Goal: Information Seeking & Learning: Check status

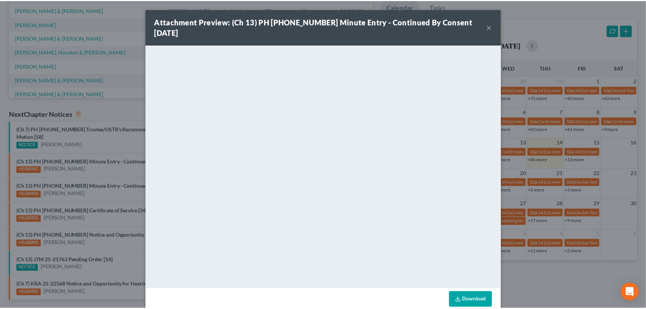
scroll to position [34, 0]
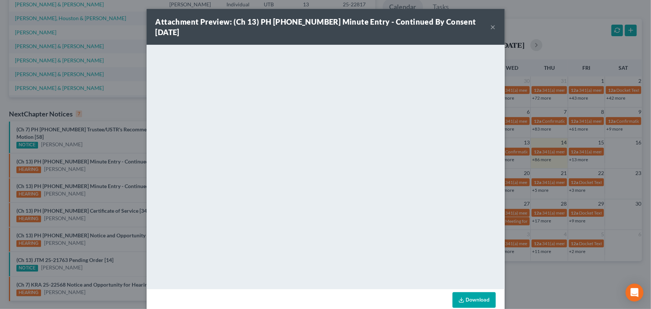
click at [491, 23] on button "×" at bounding box center [493, 26] width 5 height 9
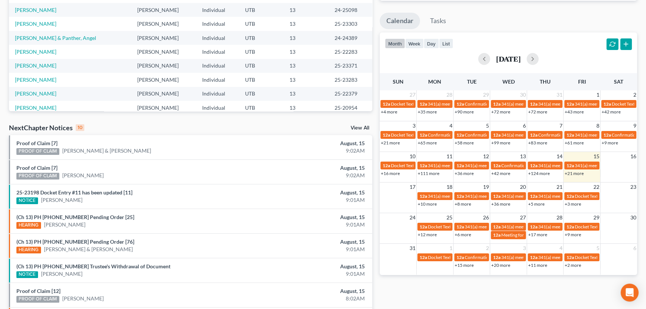
scroll to position [226, 0]
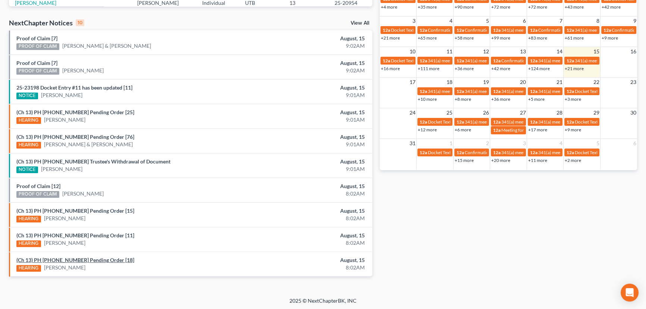
click at [68, 258] on link "(Ch 13) PH 25-22283 Pending Order [18]" at bounding box center [75, 260] width 118 height 6
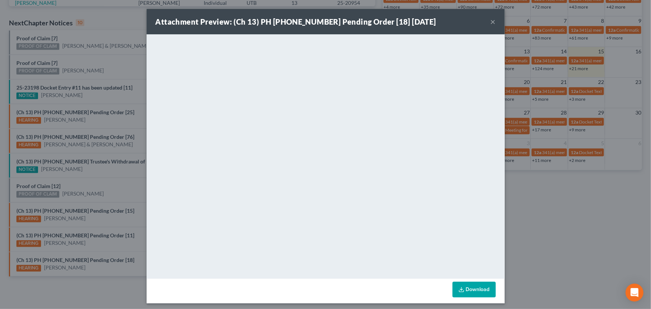
click at [82, 249] on div "Attachment Preview: (Ch 13) PH 25-22283 Pending Order [18] 08/15/2025 × <object…" at bounding box center [325, 154] width 651 height 309
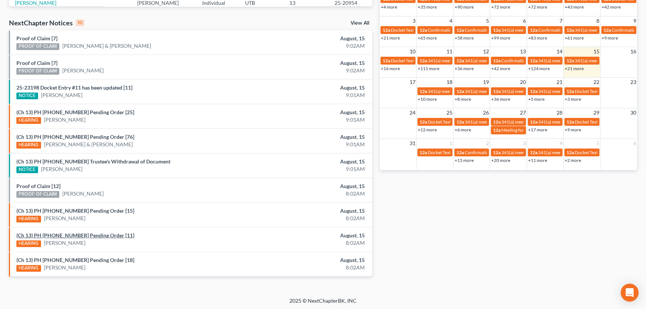
click at [85, 237] on link "(Ch 13) PH 25-23283 Pending Order [11]" at bounding box center [75, 235] width 118 height 6
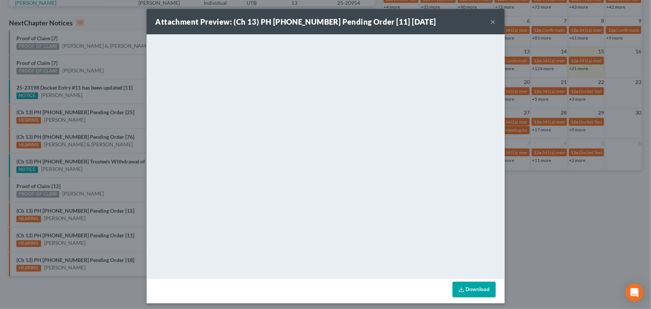
click at [86, 227] on div "Attachment Preview: (Ch 13) PH 25-23283 Pending Order [11] 08/15/2025 × <object…" at bounding box center [325, 154] width 651 height 309
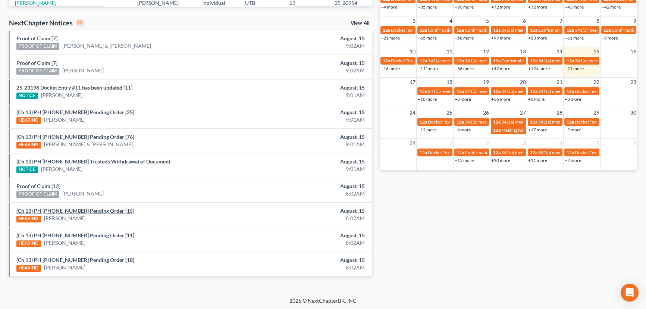
click at [82, 209] on link "(Ch 13) PH 25-23303 Pending Order [15]" at bounding box center [75, 210] width 118 height 6
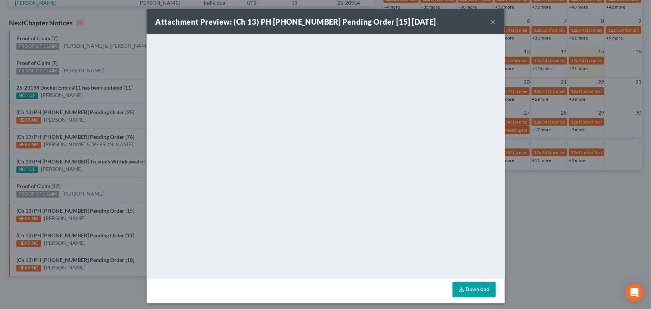
click at [83, 202] on div "Attachment Preview: (Ch 13) PH 25-23303 Pending Order [15] 08/15/2025 × <object…" at bounding box center [325, 154] width 651 height 309
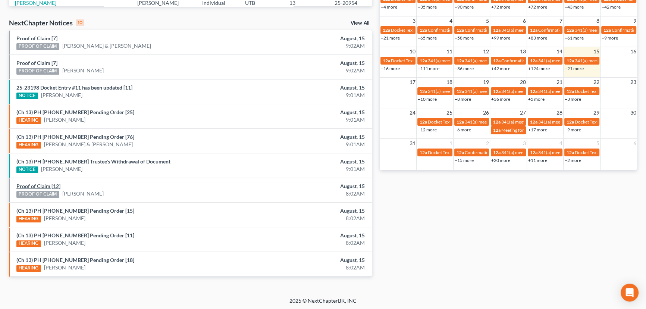
click at [51, 183] on link "Proof of Claim [12]" at bounding box center [38, 186] width 44 height 6
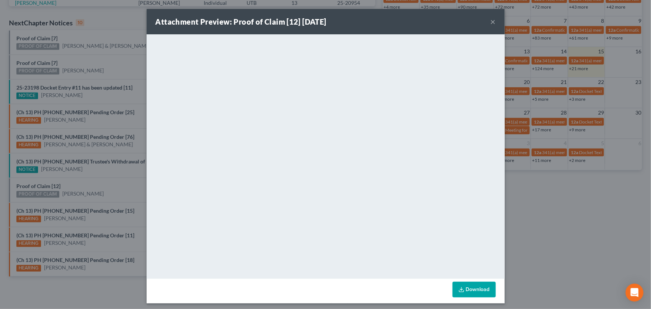
drag, startPoint x: 99, startPoint y: 182, endPoint x: 114, endPoint y: 184, distance: 15.2
click at [99, 182] on div "Attachment Preview: Proof of Claim [12] 08/15/2025 × <object ng-attr-data='http…" at bounding box center [325, 154] width 651 height 309
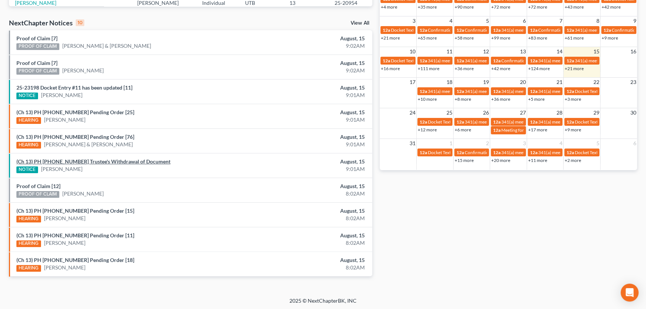
click at [105, 163] on link "(Ch 13) PH 25-23198 Trustee's Withdrawal of Document" at bounding box center [93, 161] width 154 height 6
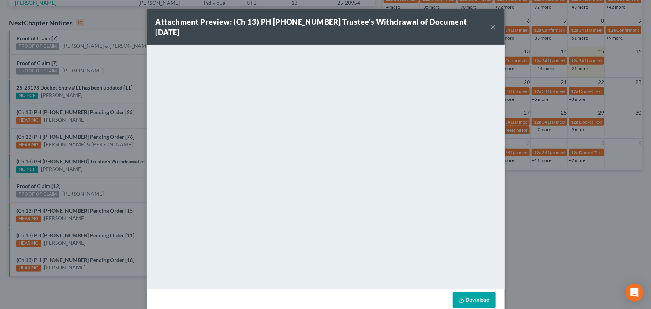
click at [108, 178] on div "Attachment Preview: (Ch 13) PH 25-23198 Trustee's Withdrawal of Document 08/15/…" at bounding box center [325, 154] width 651 height 309
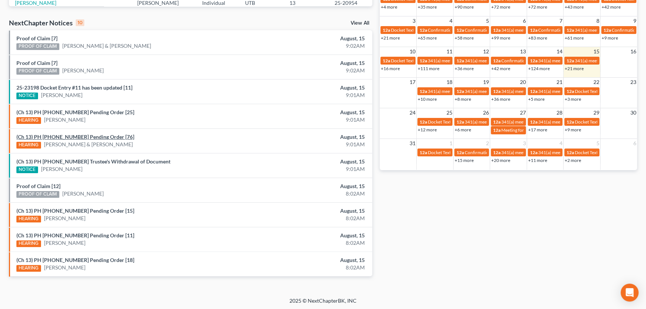
click at [80, 136] on link "(Ch 13) PH 25-20943 Pending Order [76]" at bounding box center [75, 137] width 118 height 6
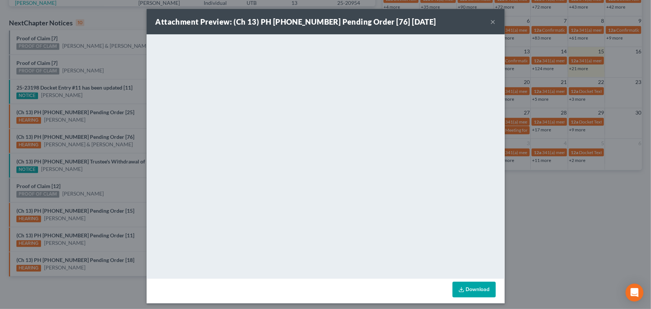
click at [126, 142] on div "Attachment Preview: (Ch 13) PH 25-20943 Pending Order [76] 08/15/2025 × <object…" at bounding box center [325, 154] width 651 height 309
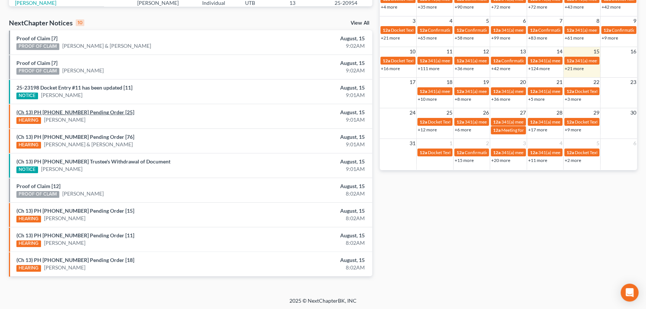
click at [70, 113] on link "(Ch 13) PH 25-22379 Pending Order [25]" at bounding box center [75, 112] width 118 height 6
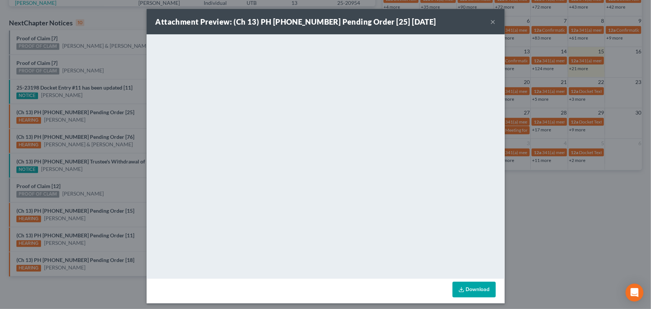
click at [108, 123] on div "Attachment Preview: (Ch 13) PH 25-22379 Pending Order [25] 08/15/2025 × <object…" at bounding box center [325, 154] width 651 height 309
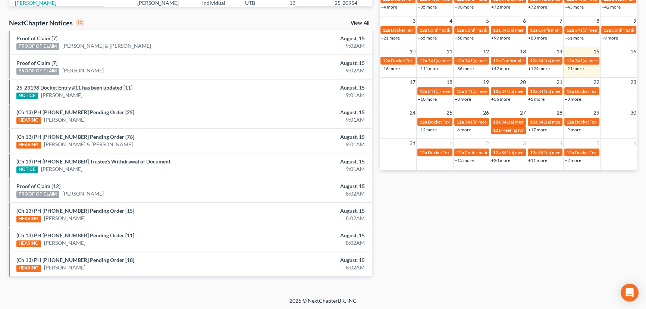
click at [98, 87] on link "25-23198 Docket Entry #11 has been updated [11]" at bounding box center [74, 87] width 116 height 6
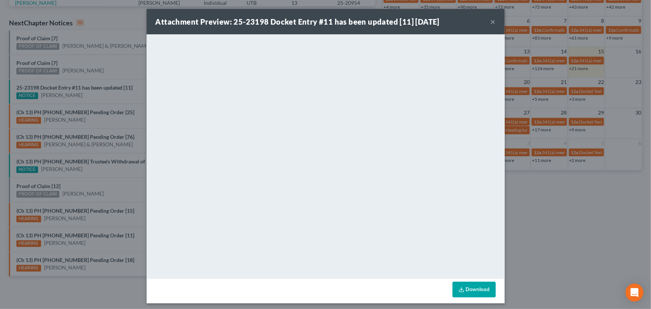
drag, startPoint x: 108, startPoint y: 101, endPoint x: 67, endPoint y: 75, distance: 48.7
click at [108, 101] on div "Attachment Preview: 25-23198 Docket Entry #11 has been updated [11] 08/15/2025 …" at bounding box center [325, 154] width 651 height 309
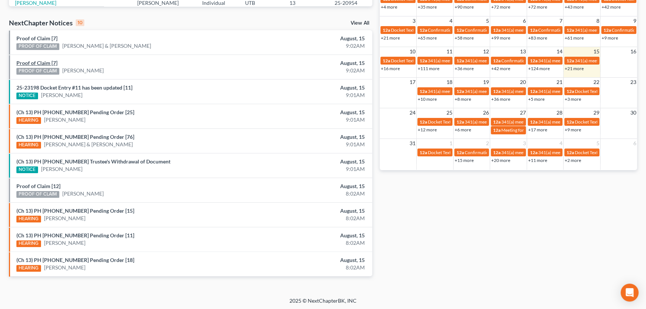
click at [37, 62] on link "Proof of Claim [7]" at bounding box center [36, 63] width 41 height 6
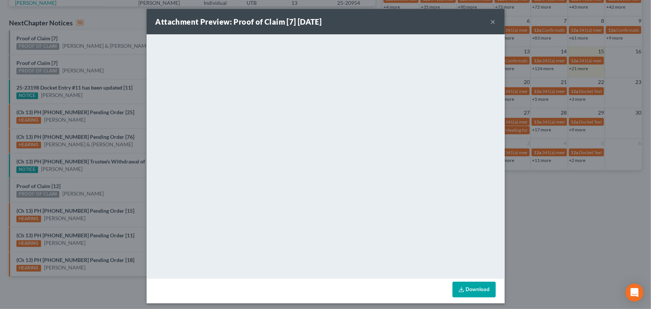
click at [74, 61] on div "Attachment Preview: Proof of Claim [7] 08/15/2025 × <object ng-attr-data='https…" at bounding box center [325, 154] width 651 height 309
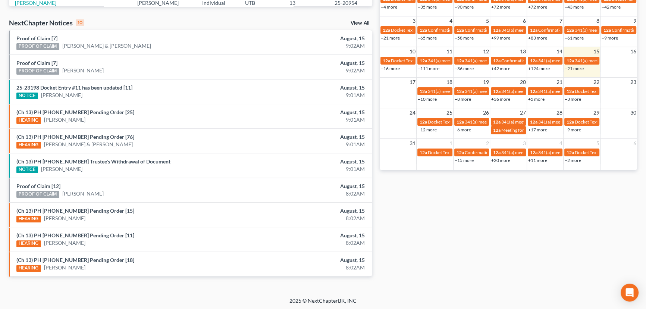
click at [35, 40] on link "Proof of Claim [7]" at bounding box center [36, 38] width 41 height 6
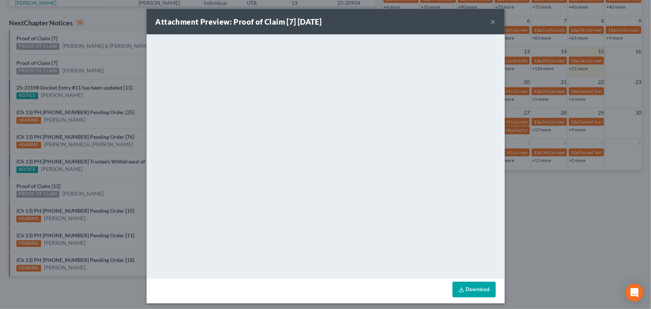
click at [92, 63] on div "Attachment Preview: Proof of Claim [7] 08/15/2025 × <object ng-attr-data='https…" at bounding box center [325, 154] width 651 height 309
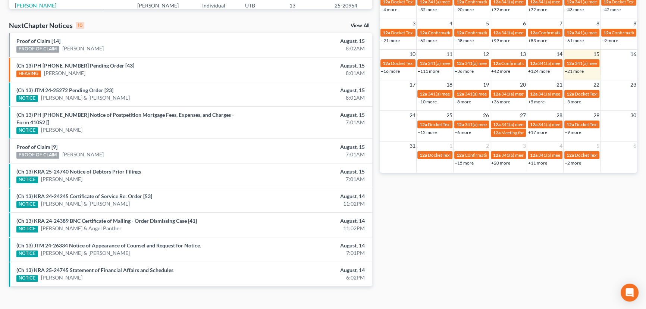
scroll to position [226, 0]
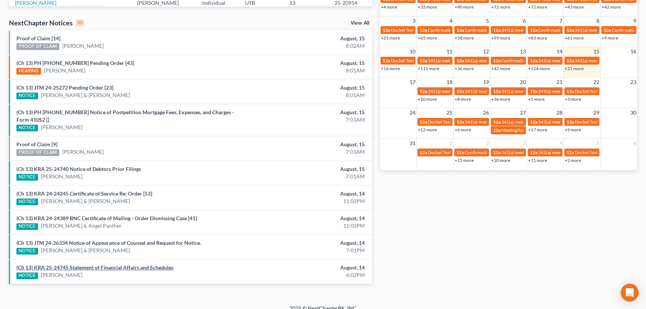
click at [114, 264] on link "(Ch 13) KRA 25-24745 Statement of Financial Affairs and Schedules" at bounding box center [94, 267] width 157 height 6
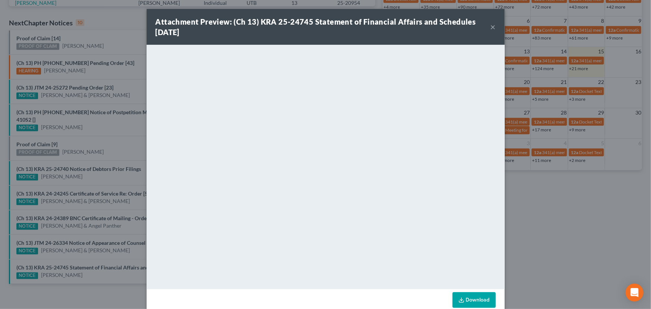
click at [106, 248] on div "Attachment Preview: (Ch 13) KRA 25-24745 Statement of Financial Affairs and Sch…" at bounding box center [325, 154] width 651 height 309
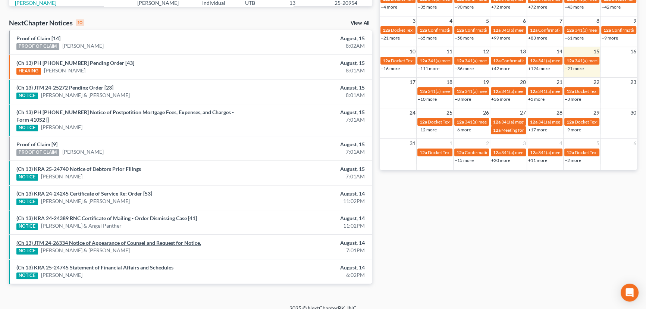
click at [119, 240] on link "(Ch 13) JTM 24-26334 Notice of Appearance of Counsel and Request for Notice." at bounding box center [108, 243] width 185 height 6
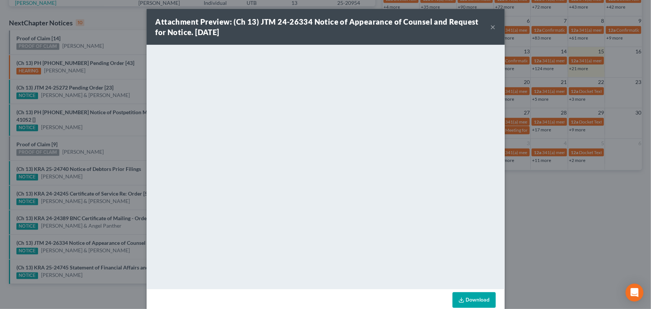
drag, startPoint x: 119, startPoint y: 228, endPoint x: 121, endPoint y: 223, distance: 5.1
click at [119, 228] on div "Attachment Preview: (Ch 13) JTM 24-26334 Notice of Appearance of Counsel and Re…" at bounding box center [325, 154] width 651 height 309
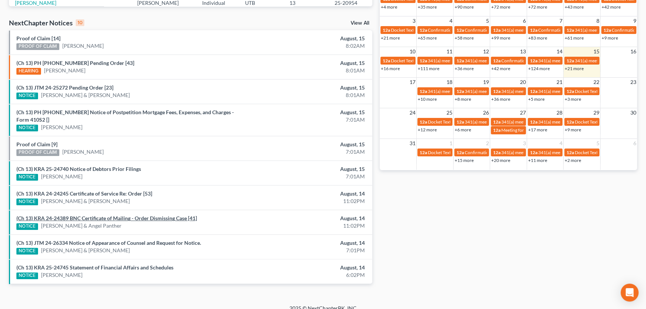
click at [124, 215] on link "(Ch 13) KRA 24-24389 BNC Certificate of Mailing - Order Dismissing Case [41]" at bounding box center [106, 218] width 181 height 6
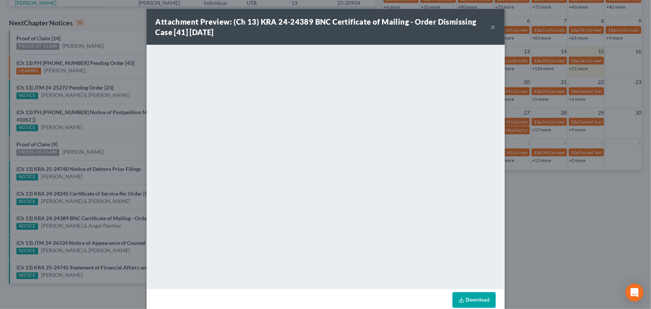
click at [110, 201] on div "Attachment Preview: (Ch 13) KRA 24-24389 BNC Certificate of Mailing - Order Dis…" at bounding box center [325, 154] width 651 height 309
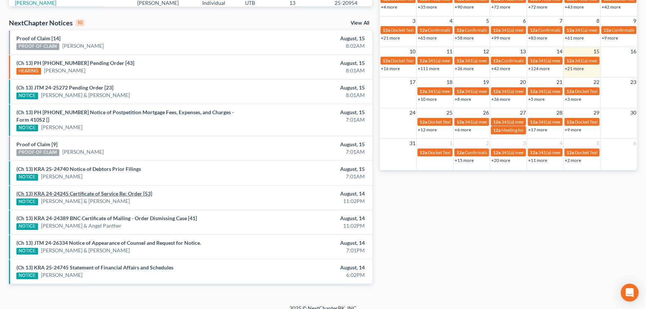
click at [110, 190] on link "(Ch 13) KRA 24-24245 Certificate of Service Re: Order [53]" at bounding box center [84, 193] width 136 height 6
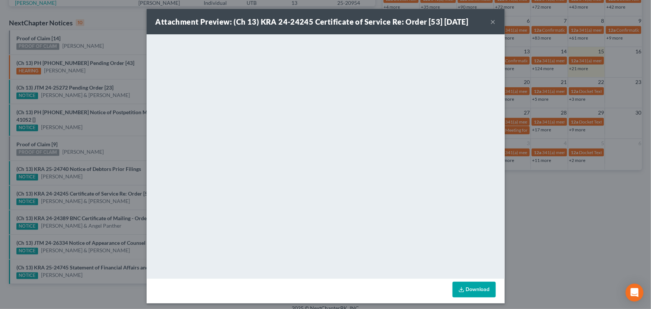
click at [98, 161] on div "Attachment Preview: (Ch 13) KRA 24-24245 Certificate of Service Re: Order [53] …" at bounding box center [325, 154] width 651 height 309
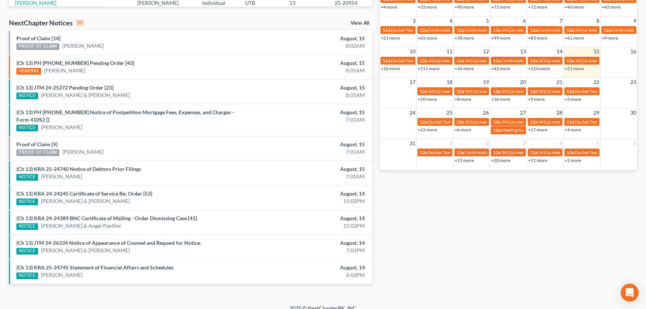
click at [102, 172] on li "(Ch 13) KRA 25-24740 Notice of Debtors Prior Filings NOTICE Jennifer Oliveras A…" at bounding box center [190, 172] width 363 height 25
click at [94, 166] on link "(Ch 13) KRA 25-24740 Notice of Debtors Prior Filings" at bounding box center [78, 169] width 125 height 6
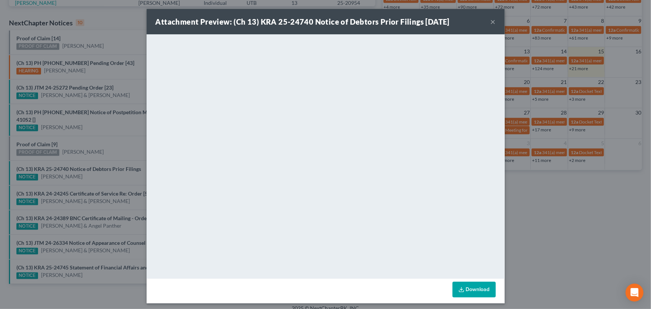
drag, startPoint x: 101, startPoint y: 171, endPoint x: 68, endPoint y: 148, distance: 40.8
click at [101, 171] on div "Attachment Preview: (Ch 13) KRA 25-24740 Notice of Debtors Prior Filings 08/15/…" at bounding box center [325, 154] width 651 height 309
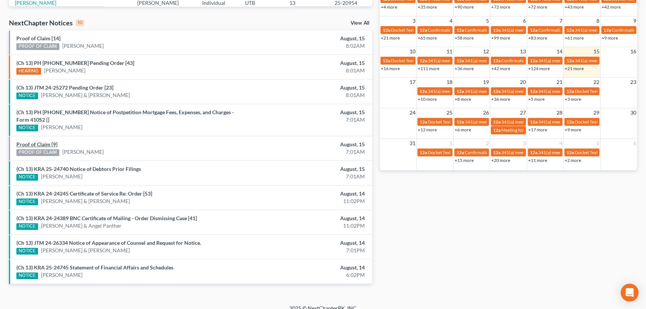
click at [40, 141] on link "Proof of Claim [9]" at bounding box center [36, 144] width 41 height 6
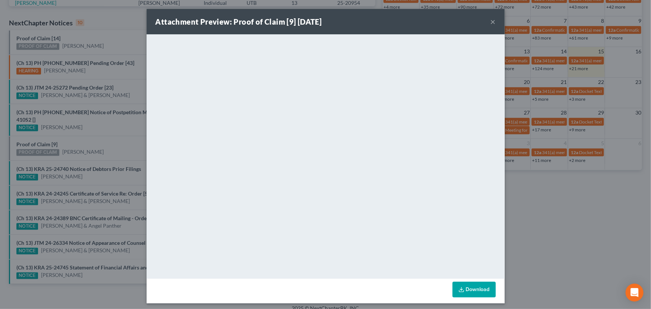
click at [93, 136] on div "Attachment Preview: Proof of Claim [9] 08/15/2025 × <object ng-attr-data='https…" at bounding box center [325, 154] width 651 height 309
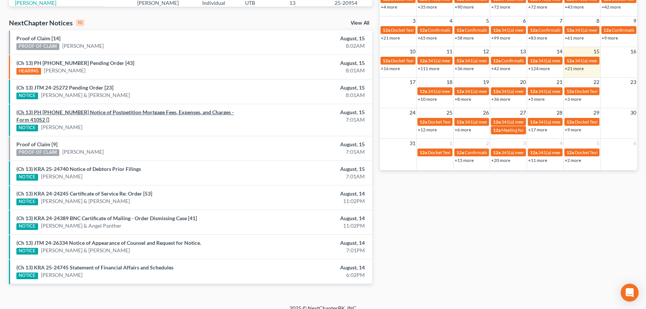
click at [100, 113] on link "(Ch 13) PH 24-25098 Notice of Postpetition Mortgage Fees, Expenses, and Charges…" at bounding box center [125, 116] width 218 height 14
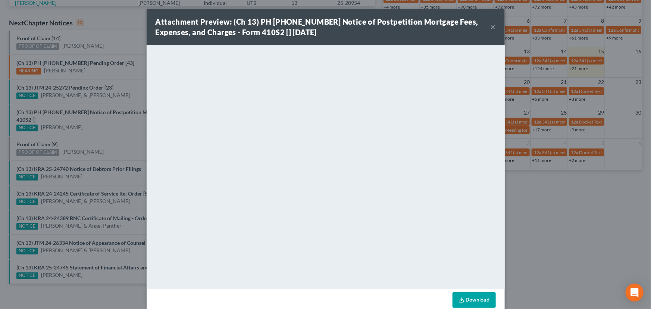
click at [106, 128] on div "Attachment Preview: (Ch 13) PH 24-25098 Notice of Postpetition Mortgage Fees, E…" at bounding box center [325, 154] width 651 height 309
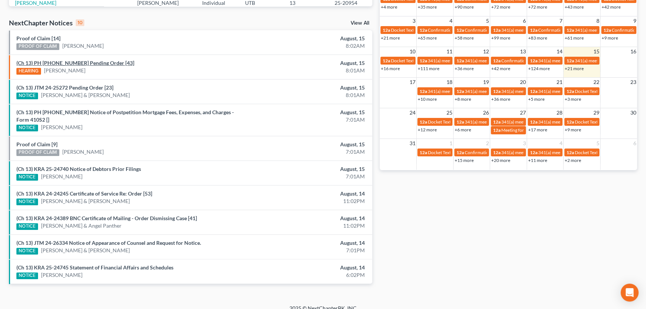
click at [60, 62] on link "(Ch 13) PH 25-20954 Pending Order [43]" at bounding box center [75, 63] width 118 height 6
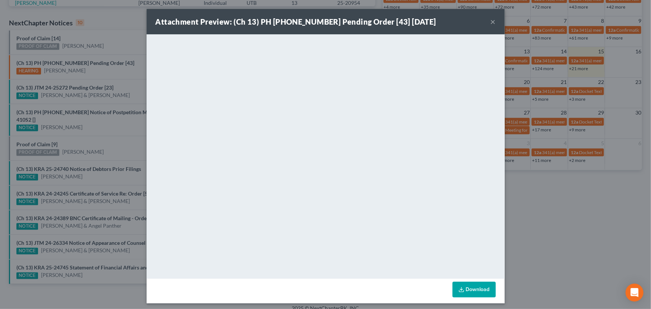
click at [99, 71] on div "Attachment Preview: (Ch 13) PH 25-20954 Pending Order [43] 08/15/2025 × <object…" at bounding box center [325, 154] width 651 height 309
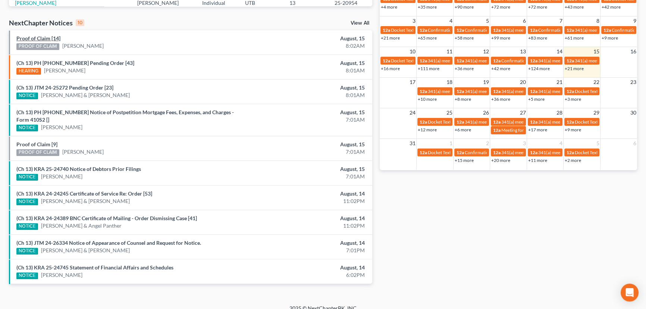
click at [39, 39] on link "Proof of Claim [14]" at bounding box center [38, 38] width 44 height 6
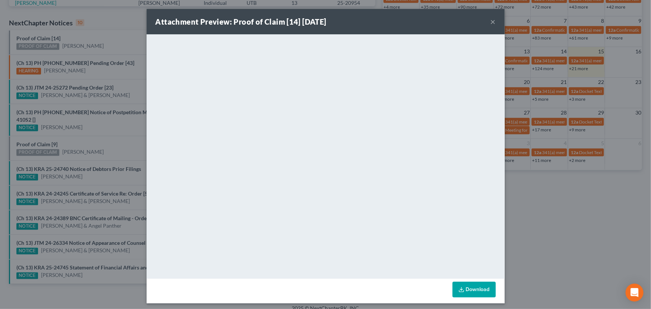
click at [110, 51] on div "Attachment Preview: Proof of Claim [14] 08/15/2025 × <object ng-attr-data='http…" at bounding box center [325, 154] width 651 height 309
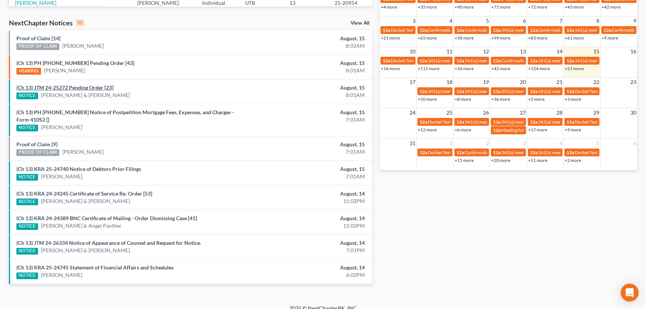
click at [76, 88] on link "(Ch 13) JTM 24-25272 Pending Order [23]" at bounding box center [64, 87] width 97 height 6
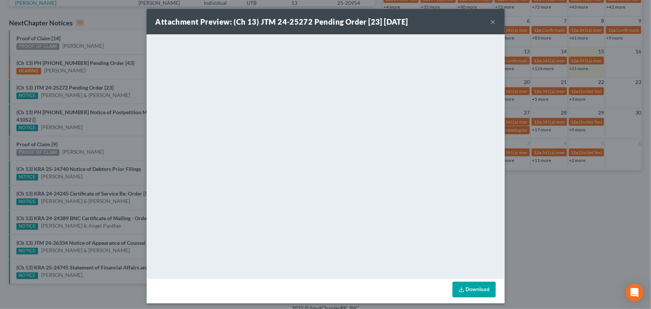
click at [491, 22] on button "×" at bounding box center [493, 21] width 5 height 9
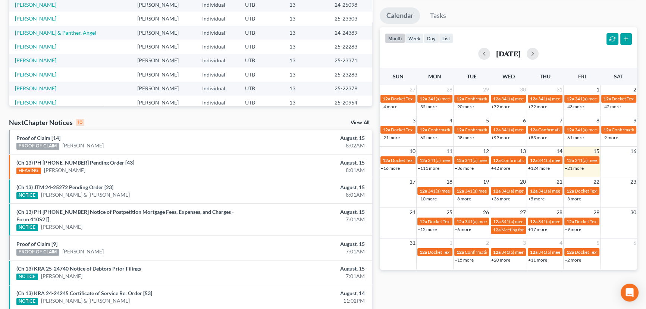
scroll to position [0, 0]
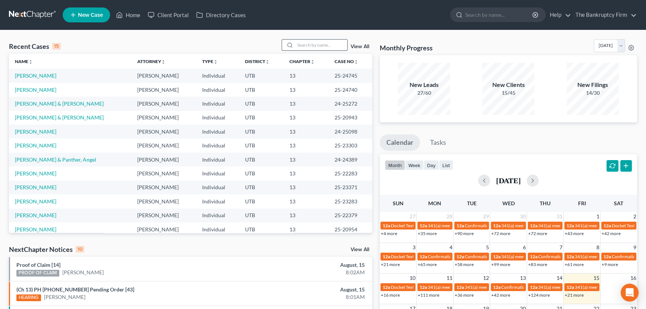
click at [295, 47] on input "search" at bounding box center [321, 45] width 52 height 11
type input "Firth"
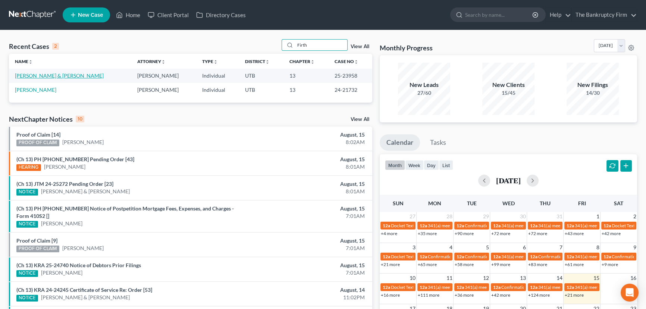
click at [32, 76] on link "[PERSON_NAME] & [PERSON_NAME]" at bounding box center [59, 75] width 89 height 6
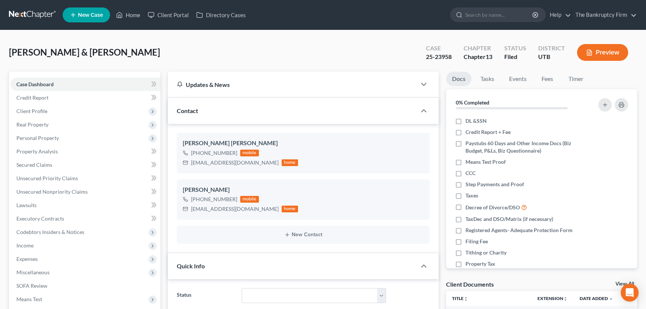
click at [618, 283] on link "View All" at bounding box center [625, 283] width 19 height 5
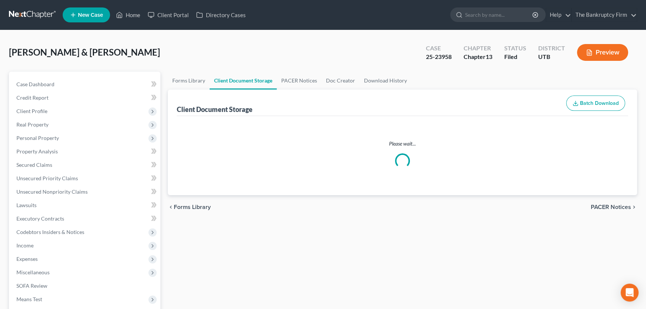
select select "26"
select select "30"
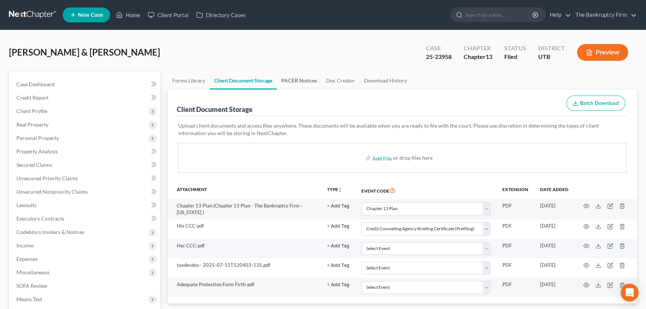
click at [294, 80] on link "PACER Notices" at bounding box center [299, 81] width 45 height 18
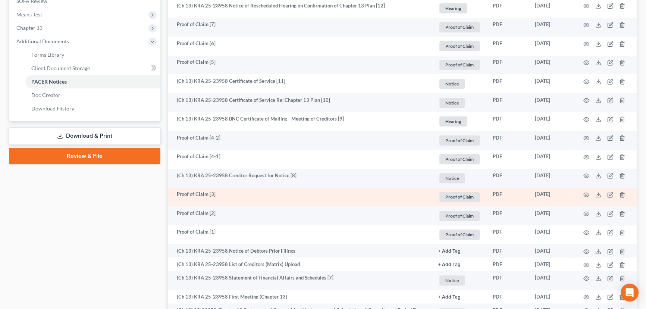
scroll to position [305, 0]
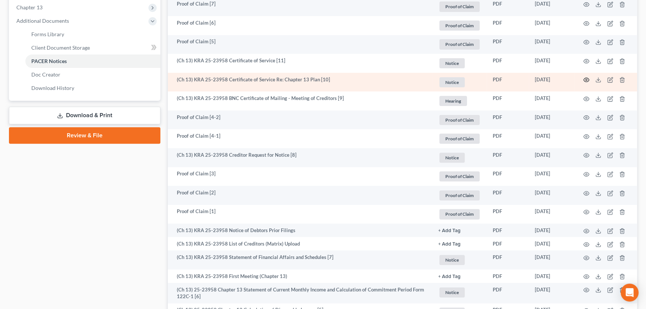
click at [585, 79] on icon "button" at bounding box center [587, 80] width 6 height 6
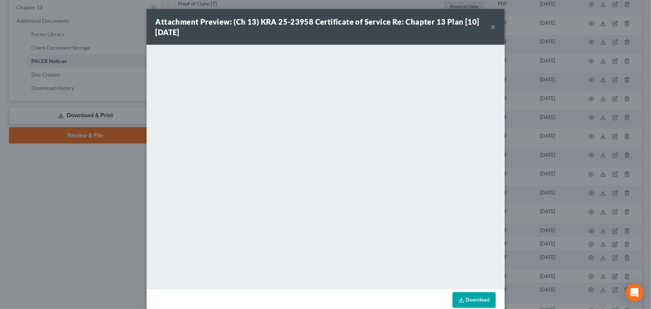
click at [491, 27] on button "×" at bounding box center [493, 26] width 5 height 9
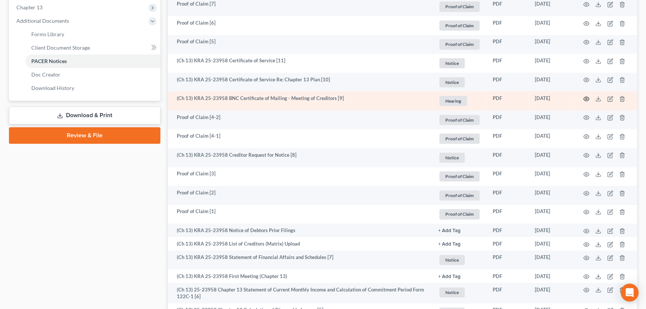
click at [587, 98] on circle "button" at bounding box center [586, 98] width 1 height 1
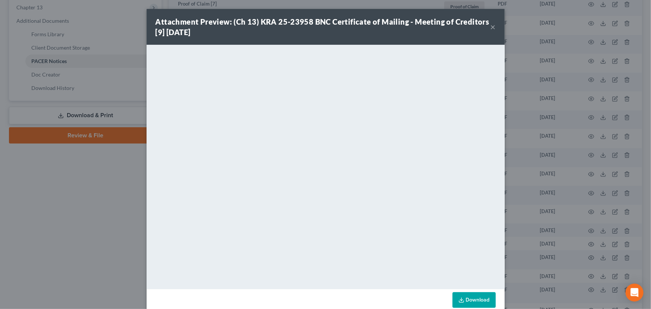
click at [493, 29] on button "×" at bounding box center [493, 26] width 5 height 9
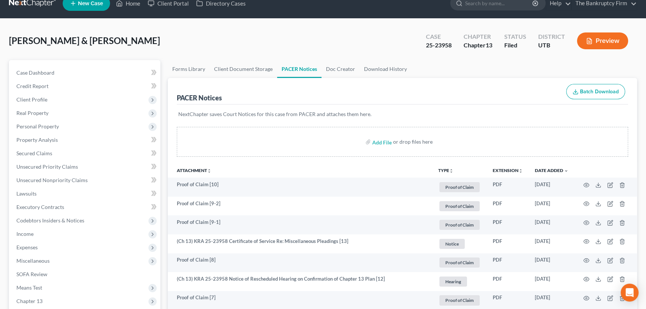
scroll to position [0, 0]
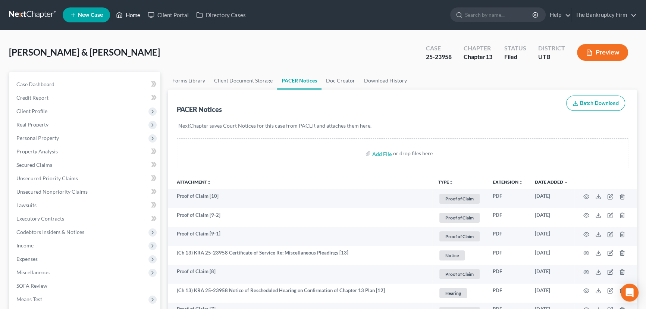
drag, startPoint x: 128, startPoint y: 15, endPoint x: 131, endPoint y: 18, distance: 4.7
click at [128, 15] on link "Home" at bounding box center [128, 14] width 32 height 13
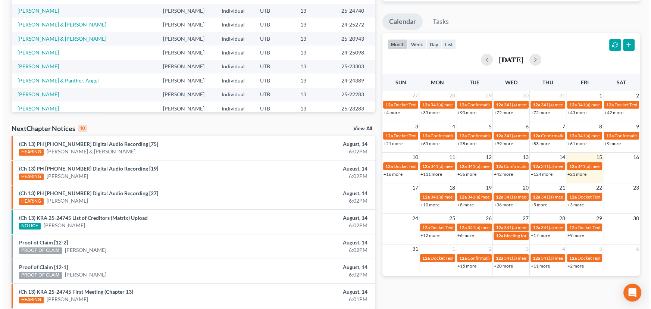
scroll to position [122, 0]
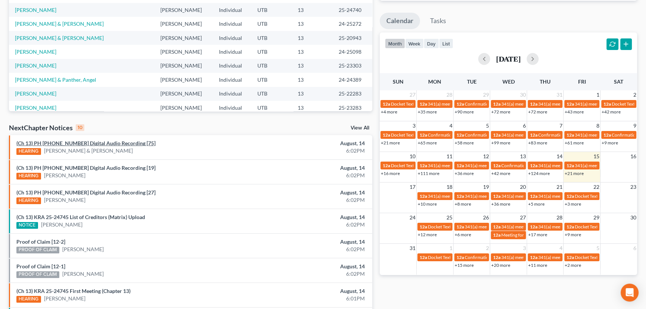
click at [88, 144] on link "(Ch 13) PH 25-20943 Digital Audio Recording [75]" at bounding box center [85, 143] width 139 height 6
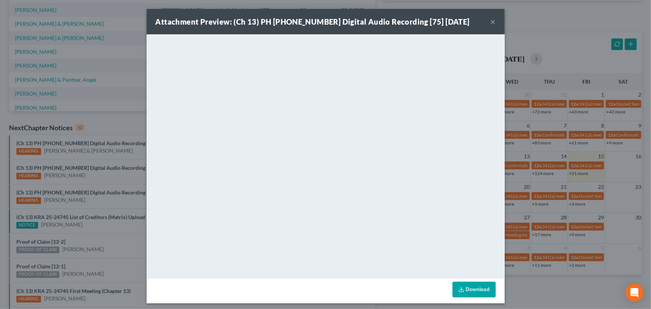
click at [77, 156] on div "Attachment Preview: (Ch 13) PH 25-20943 Digital Audio Recording [75] 08/14/2025…" at bounding box center [325, 154] width 651 height 309
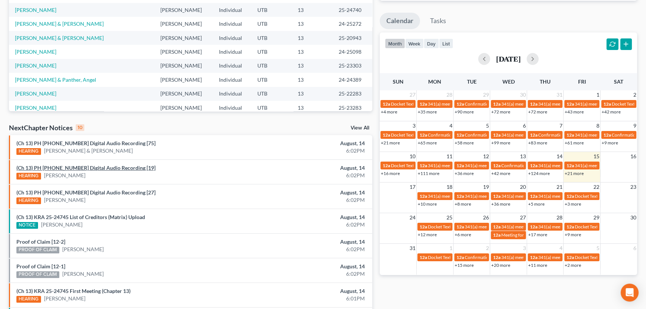
click at [78, 168] on link "(Ch 13) PH 25-23371 Digital Audio Recording [19]" at bounding box center [85, 168] width 139 height 6
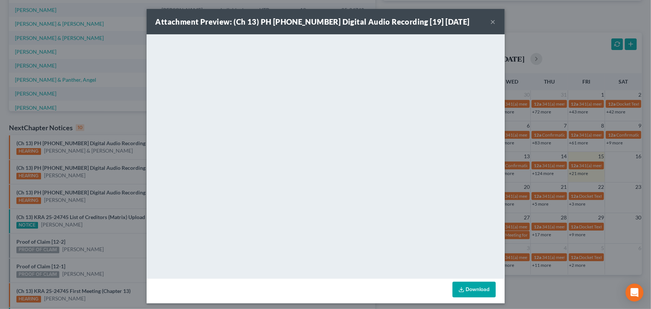
drag, startPoint x: 88, startPoint y: 180, endPoint x: 88, endPoint y: 188, distance: 7.8
click at [88, 180] on div "Attachment Preview: (Ch 13) PH 25-23371 Digital Audio Recording [19] 08/14/2025…" at bounding box center [325, 154] width 651 height 309
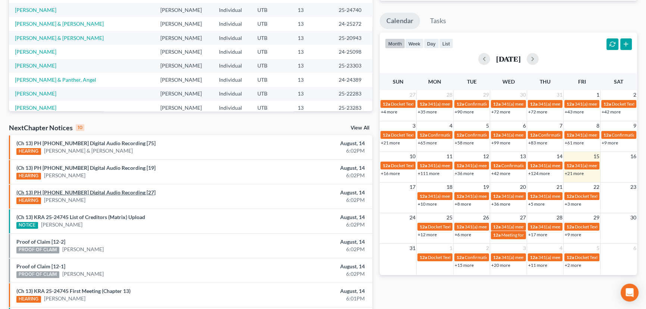
click at [87, 193] on link "(Ch 13) PH 25-20889 Digital Audio Recording [27]" at bounding box center [85, 192] width 139 height 6
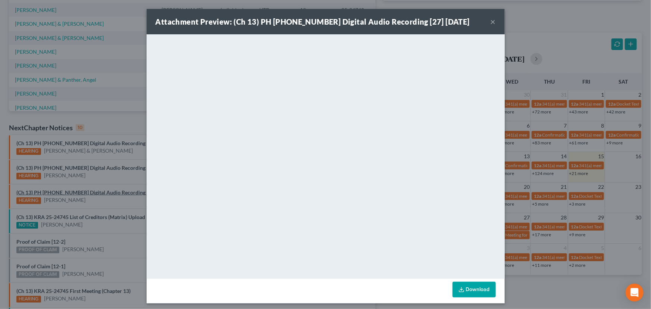
drag, startPoint x: 87, startPoint y: 193, endPoint x: 87, endPoint y: 210, distance: 16.8
click at [87, 200] on div "Attachment Preview: (Ch 13) PH 25-20889 Digital Audio Recording [27] 08/14/2025…" at bounding box center [325, 154] width 651 height 309
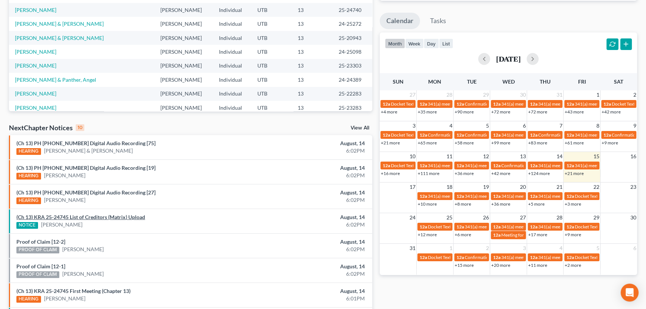
click at [85, 216] on link "(Ch 13) KRA 25-24745 List of Creditors (Matrix) Upload" at bounding box center [80, 217] width 129 height 6
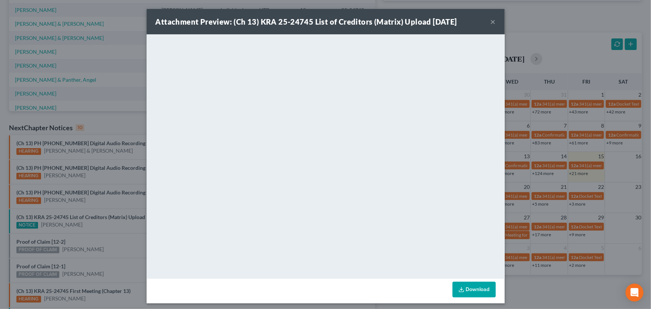
drag, startPoint x: 86, startPoint y: 226, endPoint x: 75, endPoint y: 228, distance: 11.8
click at [86, 226] on div "Attachment Preview: (Ch 13) KRA 25-24745 List of Creditors (Matrix) Upload 08/1…" at bounding box center [325, 154] width 651 height 309
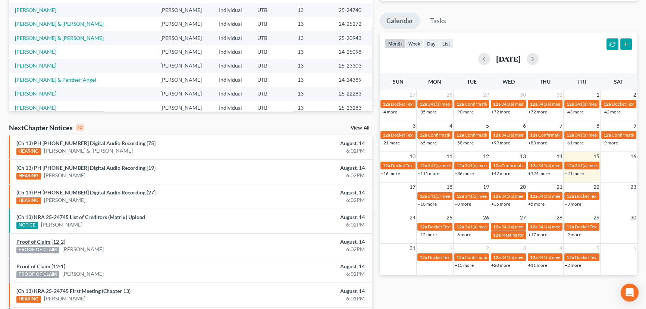
click at [41, 242] on link "Proof of Claim [12-2]" at bounding box center [40, 241] width 49 height 6
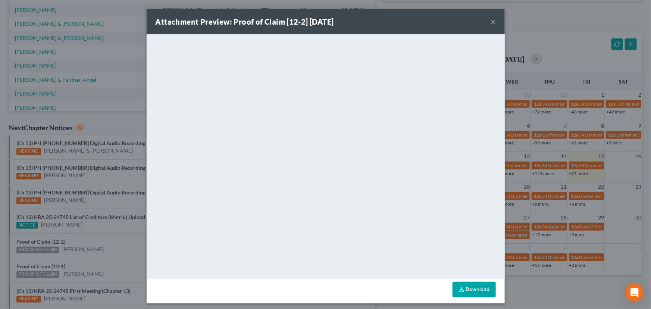
click at [97, 231] on div "Attachment Preview: Proof of Claim [12-2] 08/14/2025 × <object ng-attr-data='ht…" at bounding box center [325, 154] width 651 height 309
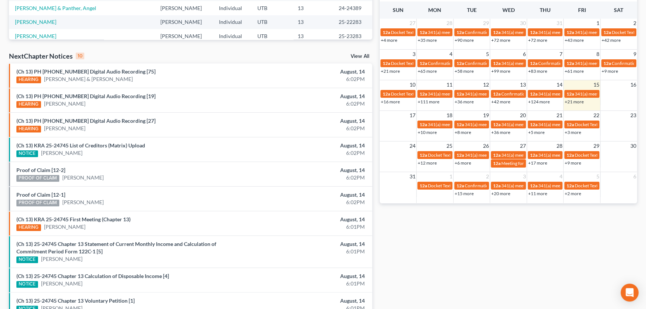
scroll to position [234, 0]
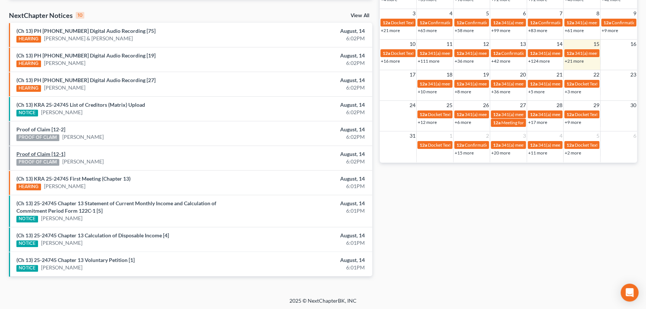
click at [45, 154] on link "Proof of Claim [12-1]" at bounding box center [40, 154] width 49 height 6
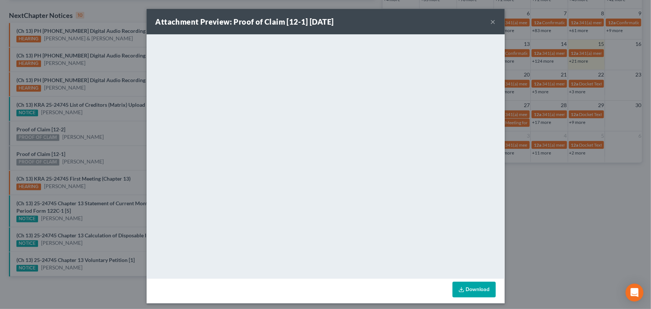
click at [113, 140] on div "Attachment Preview: Proof of Claim [12-1] 08/14/2025 × <object ng-attr-data='ht…" at bounding box center [325, 154] width 651 height 309
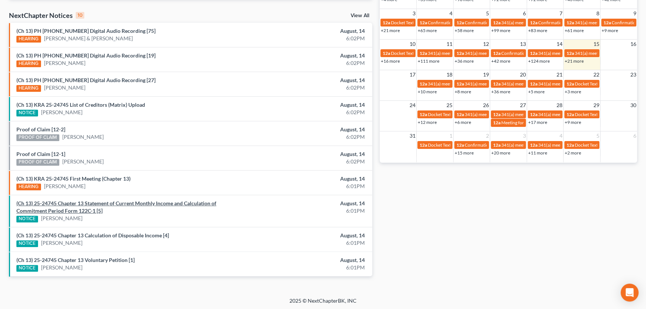
click at [100, 203] on link "(Ch 13) 25-24745 Chapter 13 Statement of Current Monthly Income and Calculation…" at bounding box center [116, 207] width 200 height 14
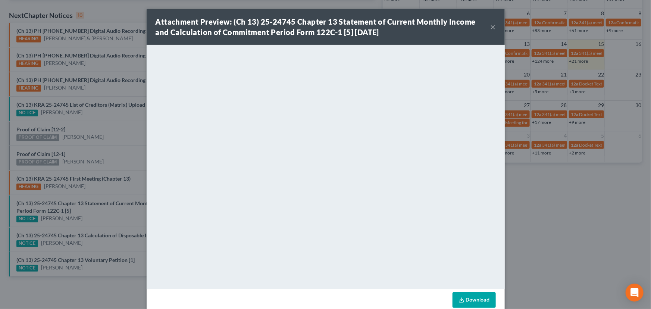
drag, startPoint x: 104, startPoint y: 221, endPoint x: 104, endPoint y: 225, distance: 4.2
click at [104, 224] on div "Attachment Preview: (Ch 13) 25-24745 Chapter 13 Statement of Current Monthly In…" at bounding box center [325, 154] width 651 height 309
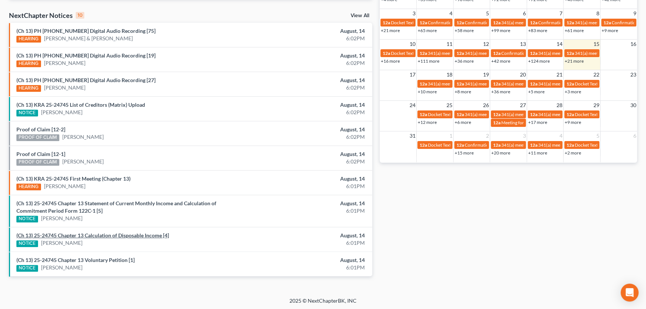
click at [101, 235] on link "(Ch 13) 25-24745 Chapter 13 Calculation of Disposable Income [4]" at bounding box center [92, 235] width 153 height 6
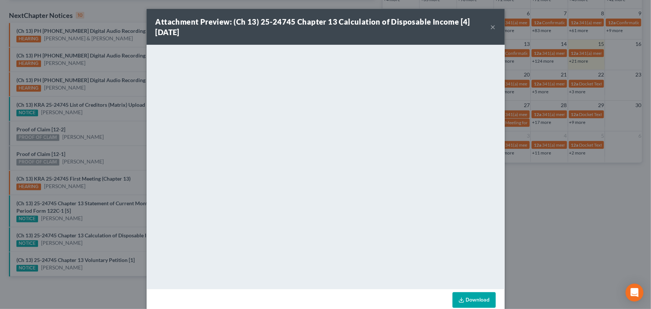
click at [96, 246] on div "Attachment Preview: (Ch 13) 25-24745 Chapter 13 Calculation of Disposable Incom…" at bounding box center [325, 154] width 651 height 309
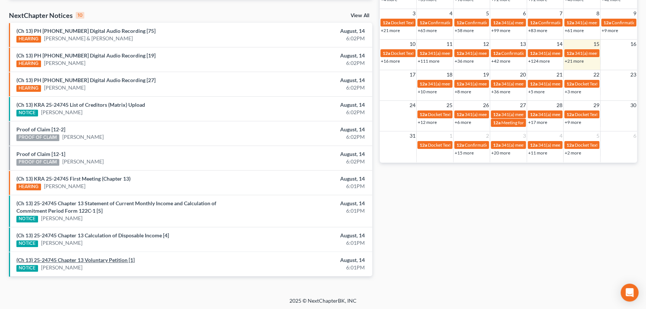
click at [90, 259] on link "(Ch 13) 25-24745 Chapter 13 Voluntary Petition [1]" at bounding box center [75, 260] width 118 height 6
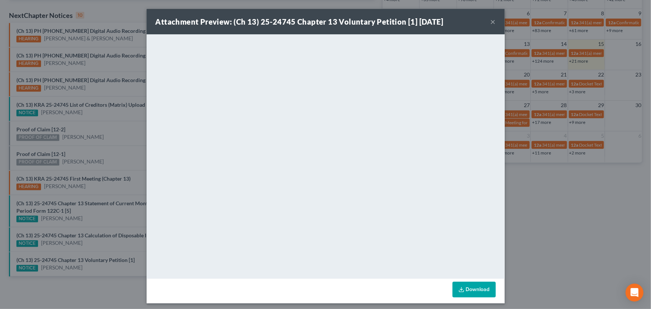
drag, startPoint x: 97, startPoint y: 246, endPoint x: 110, endPoint y: 240, distance: 13.7
click at [98, 245] on div "Attachment Preview: (Ch 13) 25-24745 Chapter 13 Voluntary Petition [1] 08/14/20…" at bounding box center [325, 154] width 651 height 309
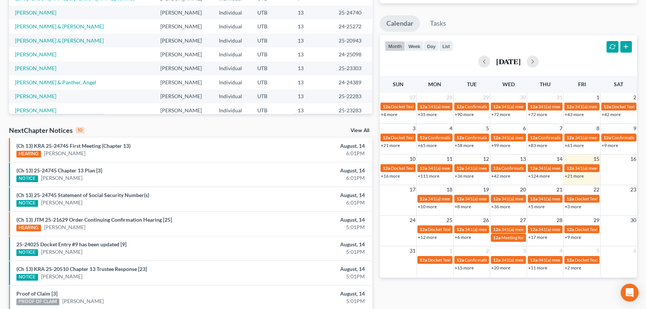
scroll to position [226, 0]
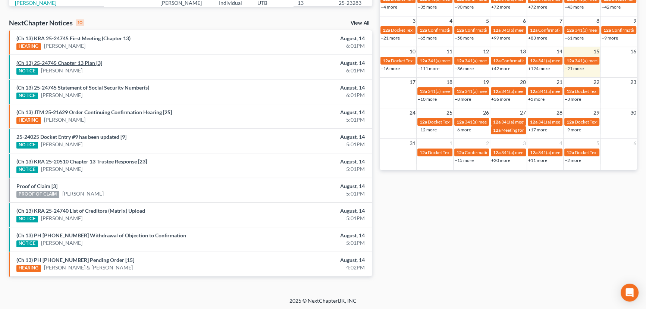
click at [70, 63] on link "(Ch 13) 25-24745 Chapter 13 Plan [3]" at bounding box center [59, 63] width 86 height 6
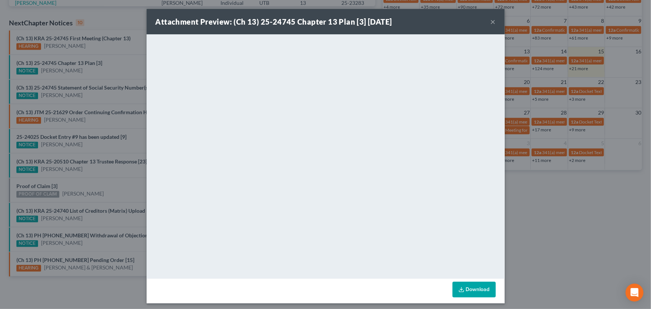
click at [97, 73] on div "Attachment Preview: (Ch 13) 25-24745 Chapter 13 Plan [3] 08/14/2025 × <object n…" at bounding box center [325, 154] width 651 height 309
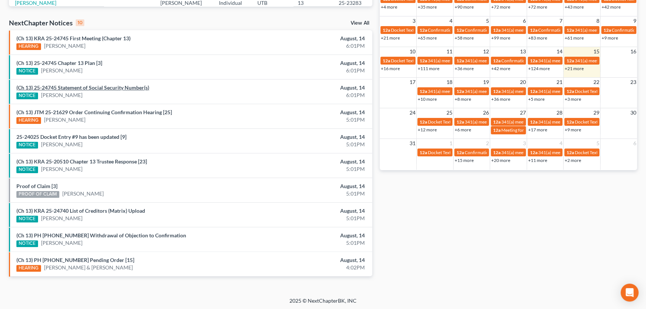
click at [88, 87] on link "(Ch 13) 25-24745 Statement of Social Security Number(s)" at bounding box center [82, 87] width 133 height 6
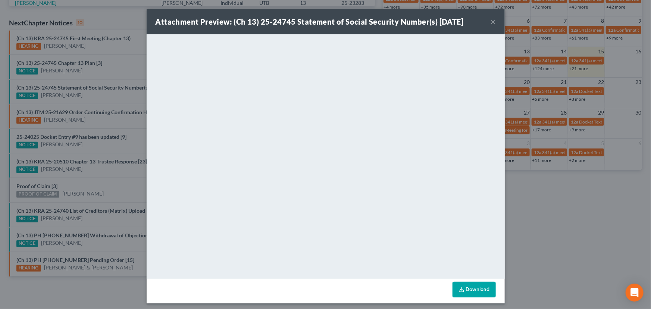
click at [93, 97] on div "Attachment Preview: (Ch 13) 25-24745 Statement of Social Security Number(s) 08/…" at bounding box center [325, 154] width 651 height 309
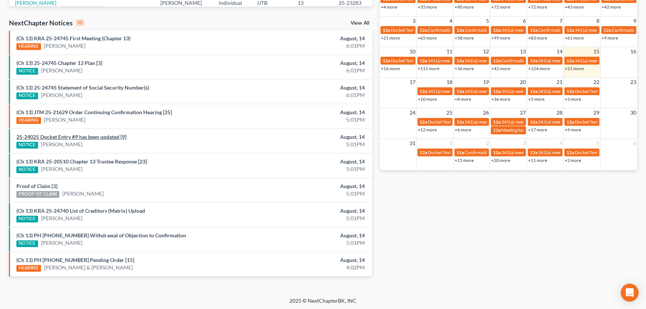
click at [74, 136] on link "25-24025 Docket Entry #9 has been updated [9]" at bounding box center [71, 137] width 110 height 6
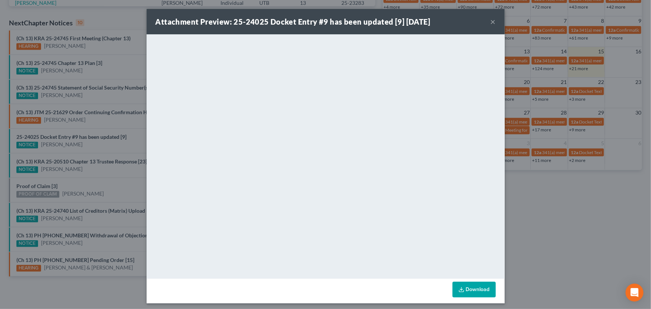
click at [81, 144] on div "Attachment Preview: 25-24025 Docket Entry #9 has been updated [9] 08/14/2025 × …" at bounding box center [325, 154] width 651 height 309
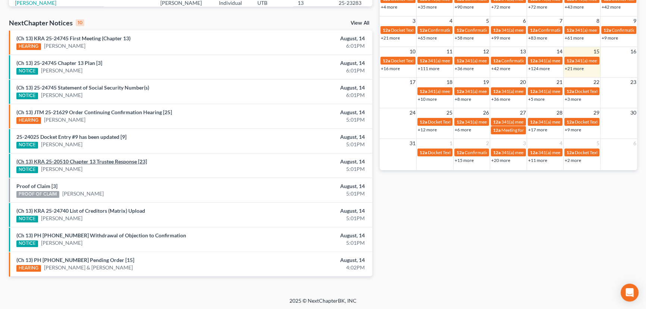
click at [97, 161] on link "(Ch 13) KRA 25-20510 Chapter 13 Trustee Response [23]" at bounding box center [81, 161] width 131 height 6
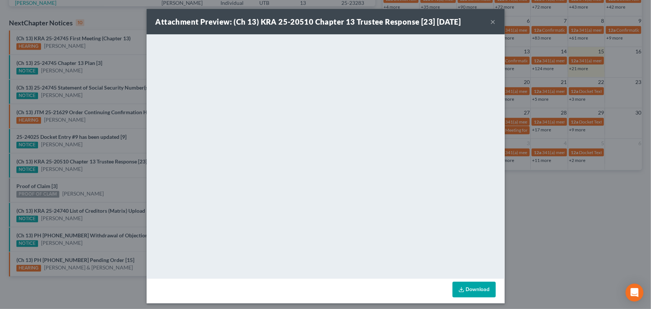
click at [90, 171] on div "Attachment Preview: (Ch 13) KRA 25-20510 Chapter 13 Trustee Response [23] 08/14…" at bounding box center [325, 154] width 651 height 309
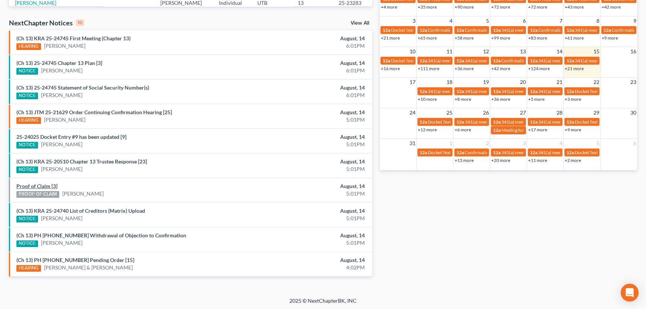
click at [37, 184] on link "Proof of Claim [3]" at bounding box center [36, 186] width 41 height 6
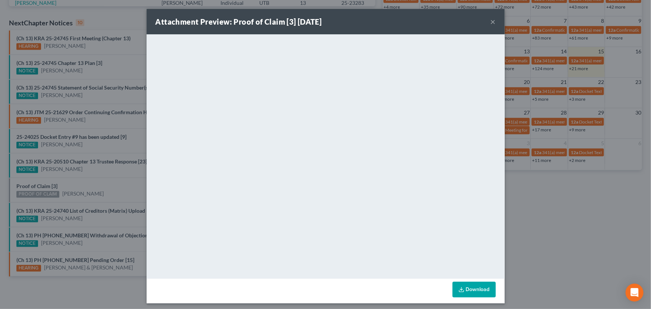
click at [87, 179] on div "Attachment Preview: Proof of Claim [3] 08/14/2025 × <object ng-attr-data='https…" at bounding box center [325, 154] width 651 height 309
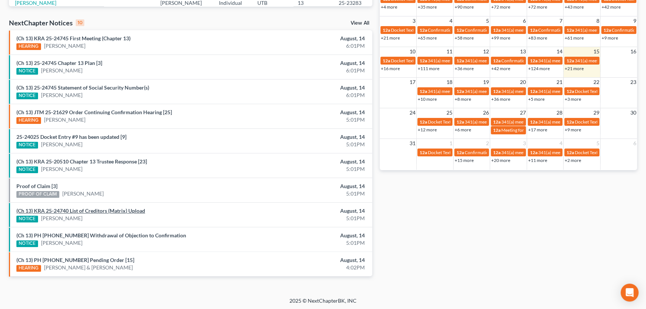
click at [93, 211] on link "(Ch 13) KRA 25-24740 List of Creditors (Matrix) Upload" at bounding box center [80, 210] width 129 height 6
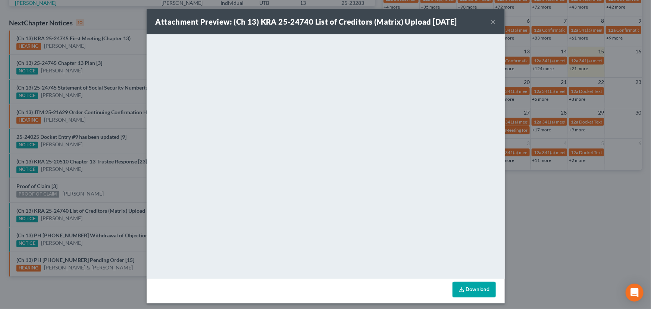
drag, startPoint x: 109, startPoint y: 182, endPoint x: 110, endPoint y: 200, distance: 18.0
click at [109, 182] on div "Attachment Preview: (Ch 13) KRA 25-24740 List of Creditors (Matrix) Upload 08/1…" at bounding box center [325, 154] width 651 height 309
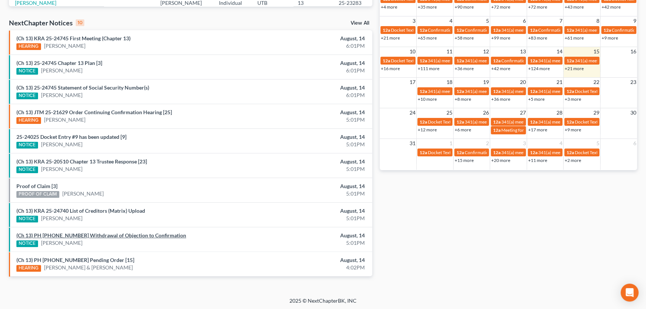
click at [93, 234] on link "(Ch 13) PH 25-24025 Withdrawal of Objection to Confirmation" at bounding box center [101, 235] width 170 height 6
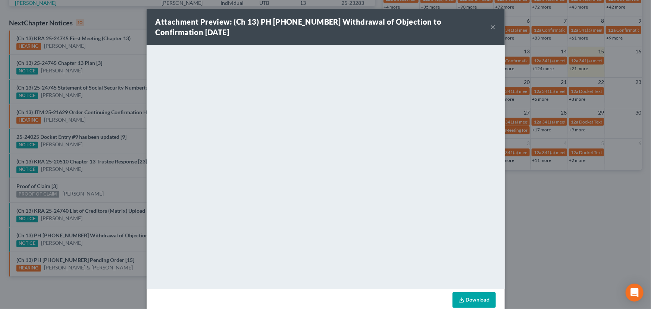
click at [111, 220] on div "Attachment Preview: (Ch 13) PH 25-24025 Withdrawal of Objection to Confirmation…" at bounding box center [325, 154] width 651 height 309
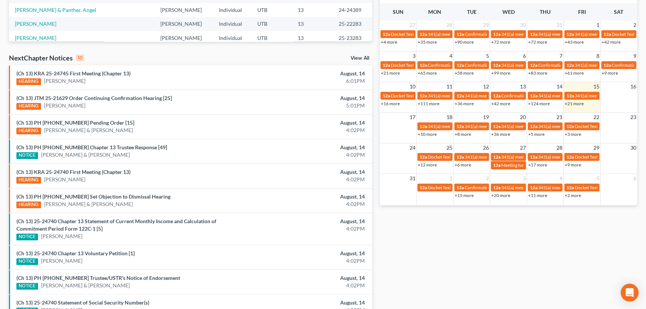
scroll to position [203, 0]
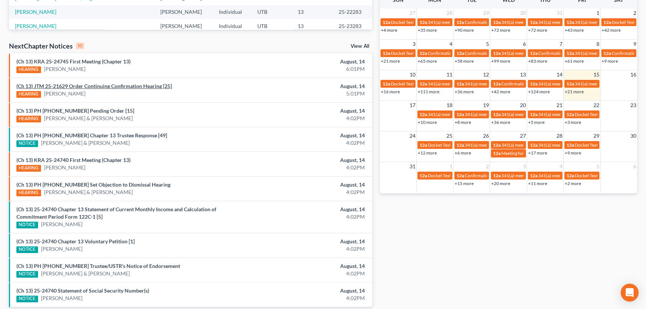
click at [104, 87] on link "(Ch 13) JTM 25-21629 Order Continuing Confirmation Hearing [25]" at bounding box center [94, 86] width 156 height 6
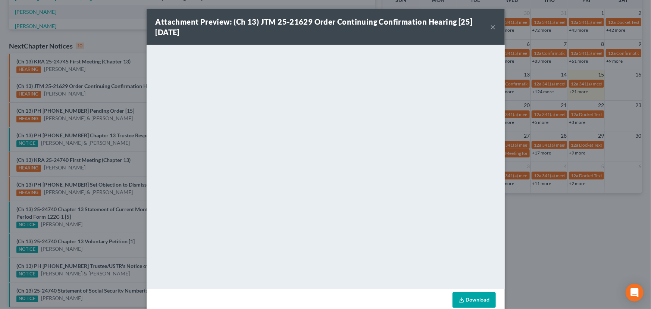
click at [91, 96] on div "Attachment Preview: (Ch 13) JTM 25-21629 Order Continuing Confirmation Hearing …" at bounding box center [325, 154] width 651 height 309
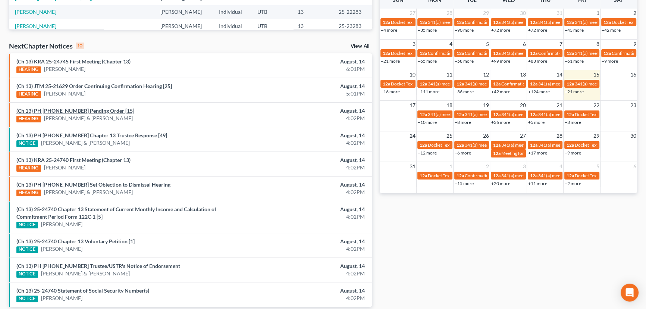
click at [86, 110] on link "(Ch 13) PH [PHONE_NUMBER] Pending Order [15]" at bounding box center [75, 110] width 118 height 6
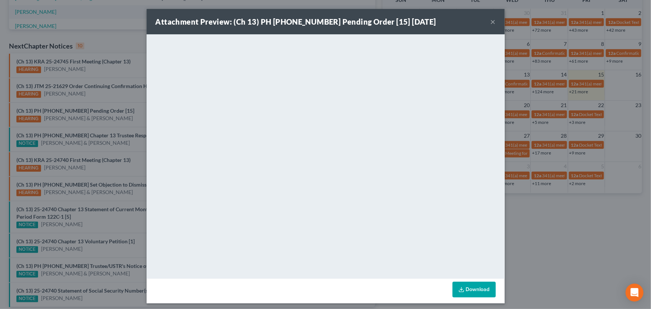
click at [101, 94] on div "Attachment Preview: (Ch 13) PH [PHONE_NUMBER] Pending Order [15] [DATE] × <obje…" at bounding box center [325, 154] width 651 height 309
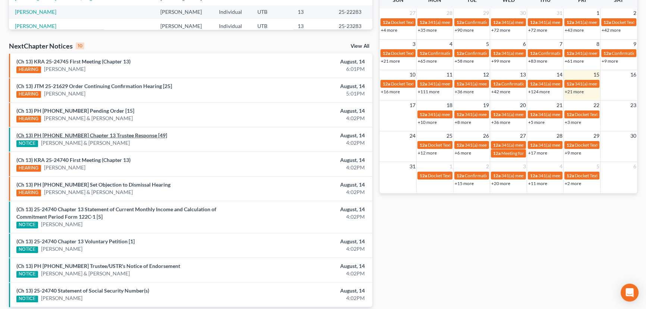
click at [110, 135] on link "(Ch 13) PH [PHONE_NUMBER] Chapter 13 Trustee Response [49]" at bounding box center [91, 135] width 151 height 6
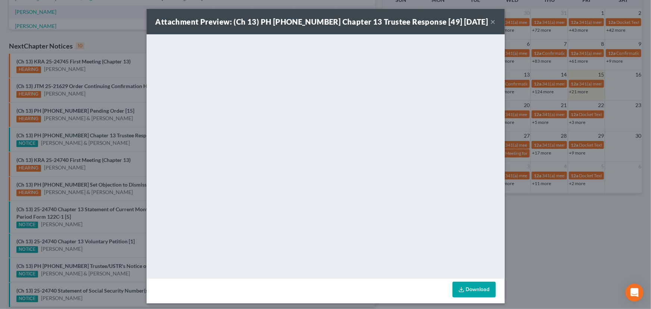
click at [102, 146] on div "Attachment Preview: (Ch 13) PH [PHONE_NUMBER] Chapter 13 Trustee Response [49] …" at bounding box center [325, 154] width 651 height 309
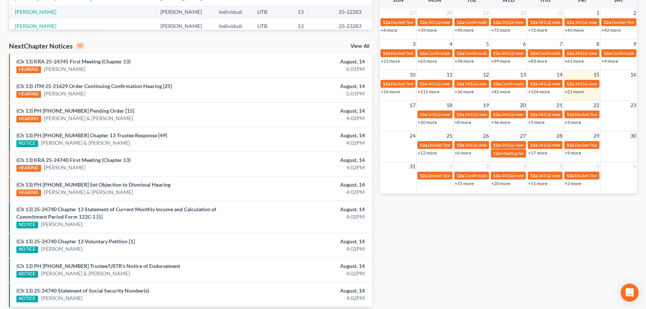
scroll to position [234, 0]
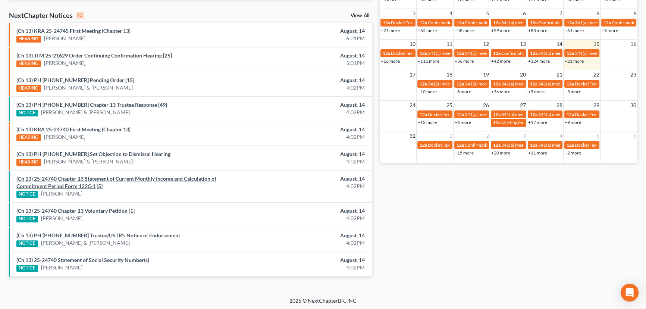
click at [111, 178] on link "(Ch 13) 25-24740 Chapter 13 Statement of Current Monthly Income and Calculation…" at bounding box center [116, 182] width 200 height 14
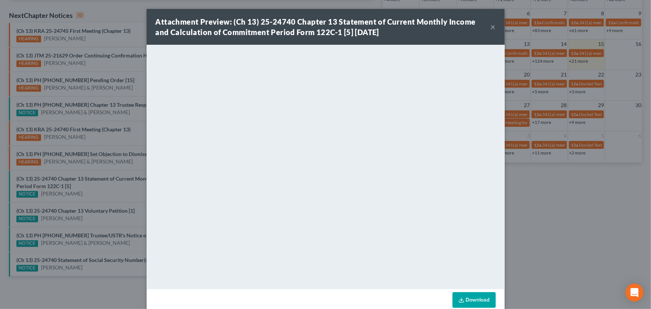
click at [109, 189] on div "Attachment Preview: (Ch 13) 25-24740 Chapter 13 Statement of Current Monthly In…" at bounding box center [325, 154] width 651 height 309
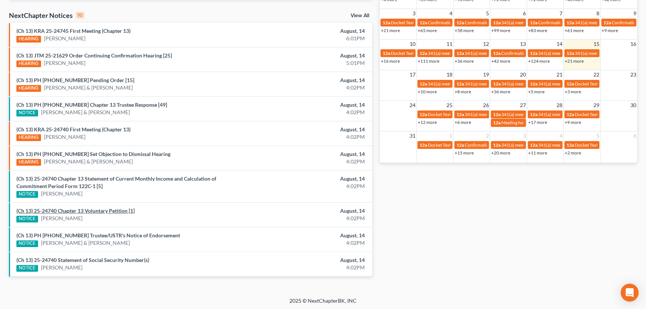
click at [92, 210] on link "(Ch 13) 25-24740 Chapter 13 Voluntary Petition [1]" at bounding box center [75, 210] width 118 height 6
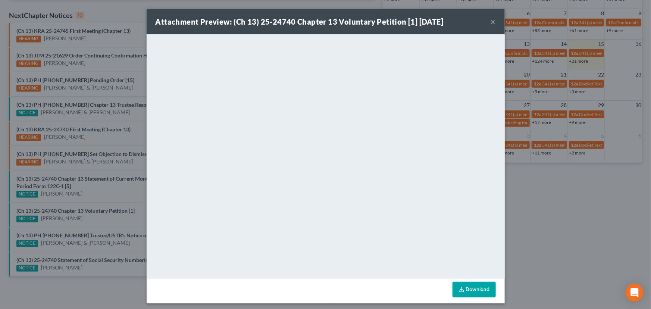
click at [92, 217] on div "Attachment Preview: (Ch 13) 25-24740 Chapter 13 Voluntary Petition [1] [DATE] ×…" at bounding box center [325, 154] width 651 height 309
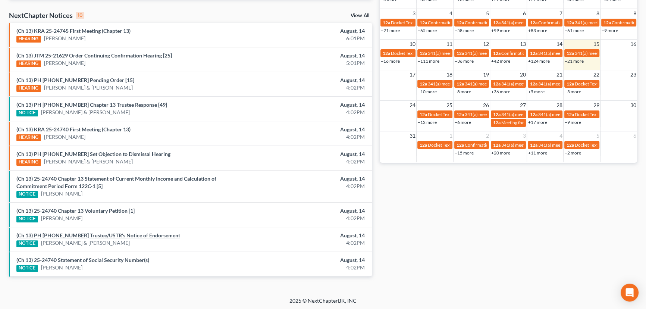
click at [96, 234] on link "(Ch 13) PH [PHONE_NUMBER] Trustee/USTR's Notice of Endorsement" at bounding box center [98, 235] width 164 height 6
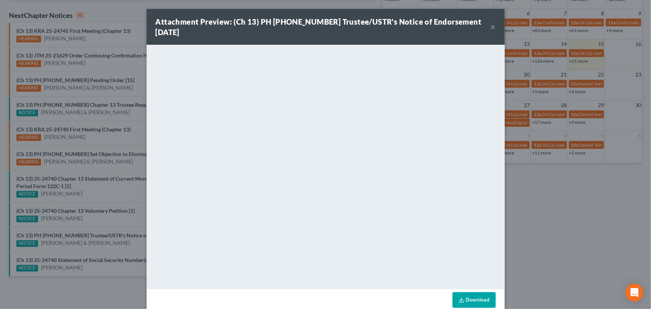
click at [102, 243] on div "Attachment Preview: (Ch 13) PH [PHONE_NUMBER] Trustee/USTR's Notice of Endorsem…" at bounding box center [325, 154] width 651 height 309
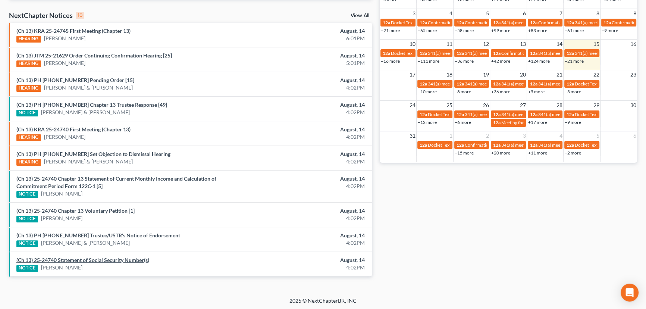
click at [99, 259] on link "(Ch 13) 25-24740 Statement of Social Security Number(s)" at bounding box center [82, 260] width 133 height 6
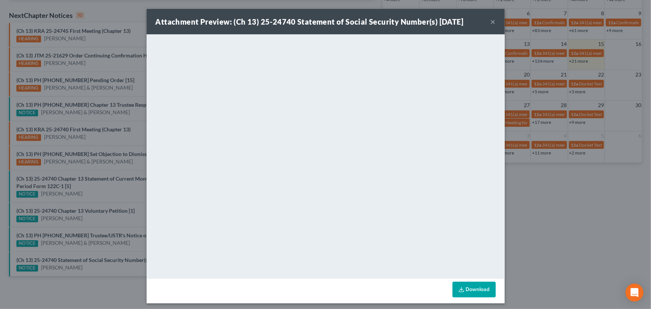
drag, startPoint x: 99, startPoint y: 246, endPoint x: 103, endPoint y: 245, distance: 4.7
click at [99, 246] on div "Attachment Preview: (Ch 13) 25-24740 Statement of Social Security Number(s) 08/…" at bounding box center [325, 154] width 651 height 309
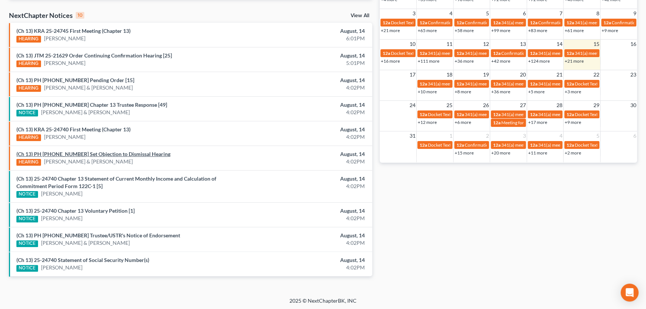
click at [100, 153] on link "(Ch 13) PH 25-22817 Set Objection to Dismissal Hearing" at bounding box center [93, 154] width 154 height 6
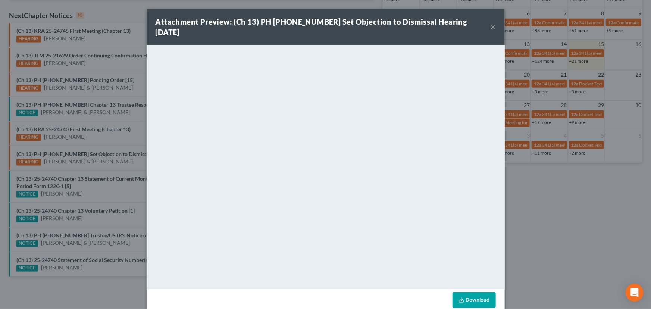
click at [116, 168] on div "Attachment Preview: (Ch 13) PH 25-22817 Set Objection to Dismissal Hearing 08/1…" at bounding box center [325, 154] width 651 height 309
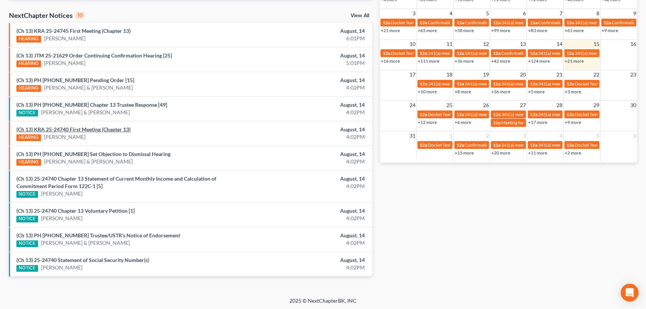
click at [88, 130] on link "(Ch 13) KRA 25-24740 First Meeting (Chapter 13)" at bounding box center [73, 129] width 114 height 6
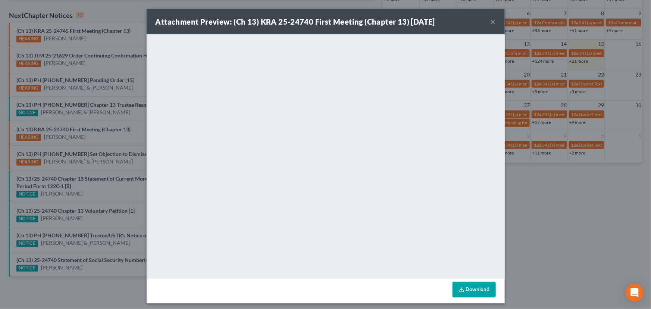
click at [94, 142] on div "Attachment Preview: (Ch 13) KRA 25-24740 First Meeting (Chapter 13) 08/14/2025 …" at bounding box center [325, 154] width 651 height 309
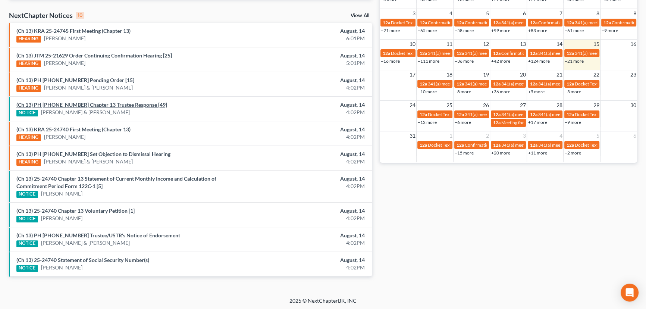
click at [113, 106] on link "(Ch 13) PH 24-22396 Chapter 13 Trustee Response [49]" at bounding box center [91, 104] width 151 height 6
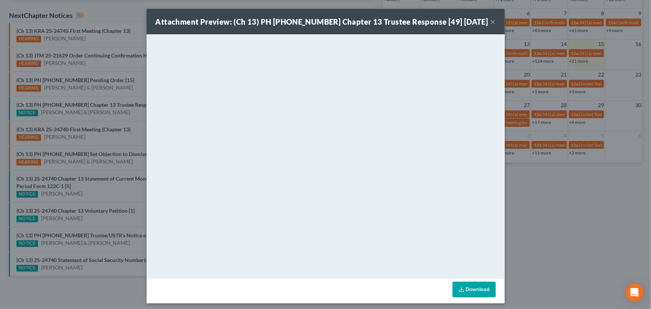
click at [135, 118] on div "Attachment Preview: (Ch 13) PH 24-22396 Chapter 13 Trustee Response [49] 08/14/…" at bounding box center [325, 154] width 651 height 309
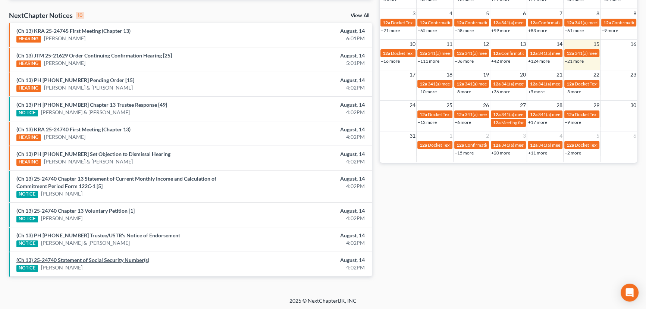
click at [101, 259] on link "(Ch 13) 25-24740 Statement of Social Security Number(s)" at bounding box center [82, 260] width 133 height 6
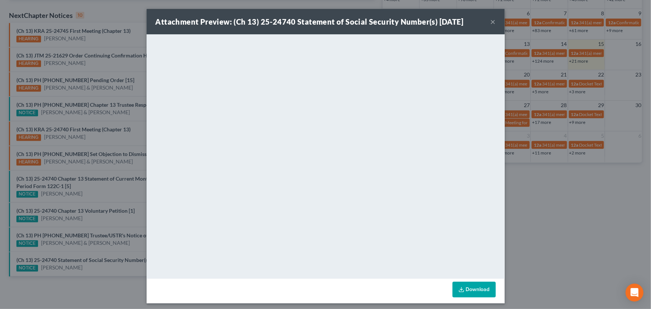
drag, startPoint x: 108, startPoint y: 247, endPoint x: 108, endPoint y: 241, distance: 6.7
click at [108, 247] on div "Attachment Preview: (Ch 13) 25-24740 Statement of Social Security Number(s) 08/…" at bounding box center [325, 154] width 651 height 309
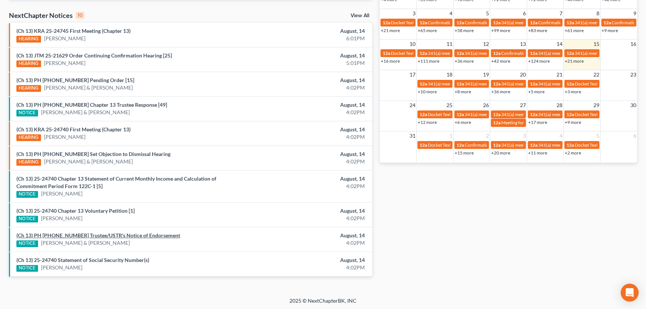
click at [104, 233] on link "(Ch 13) PH 25-22817 Trustee/USTR's Notice of Endorsement" at bounding box center [98, 235] width 164 height 6
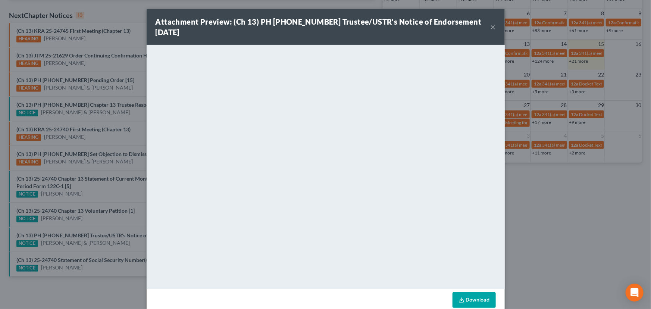
click at [103, 225] on div "Attachment Preview: (Ch 13) PH 25-22817 Trustee/USTR's Notice of Endorsement 08…" at bounding box center [325, 154] width 651 height 309
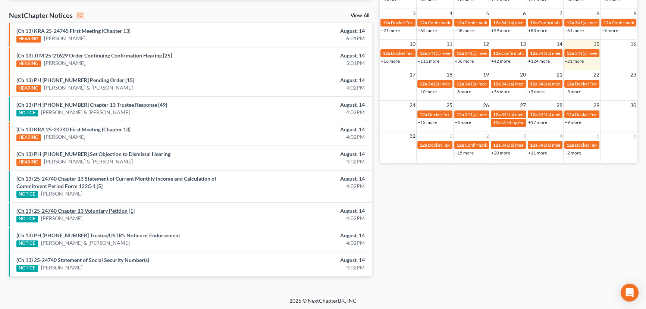
click at [99, 210] on link "(Ch 13) 25-24740 Chapter 13 Voluntary Petition [1]" at bounding box center [75, 210] width 118 height 6
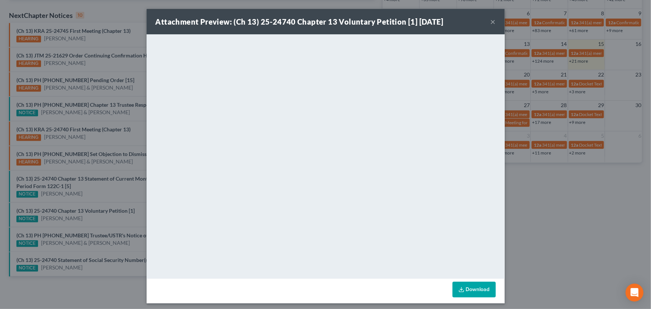
click at [112, 192] on div "Attachment Preview: (Ch 13) 25-24740 Chapter 13 Voluntary Petition [1] 08/14/20…" at bounding box center [325, 154] width 651 height 309
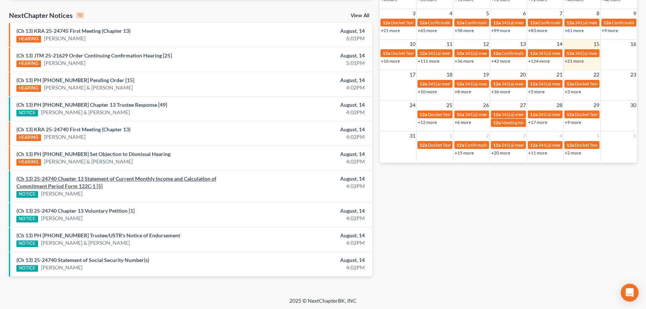
click at [115, 180] on link "(Ch 13) 25-24740 Chapter 13 Statement of Current Monthly Income and Calculation…" at bounding box center [116, 182] width 200 height 14
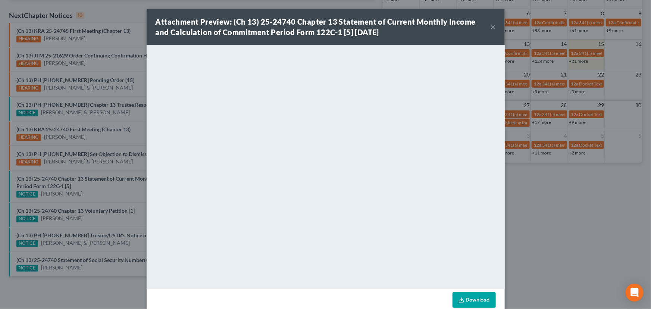
click at [109, 164] on div "Attachment Preview: (Ch 13) 25-24740 Chapter 13 Statement of Current Monthly In…" at bounding box center [325, 154] width 651 height 309
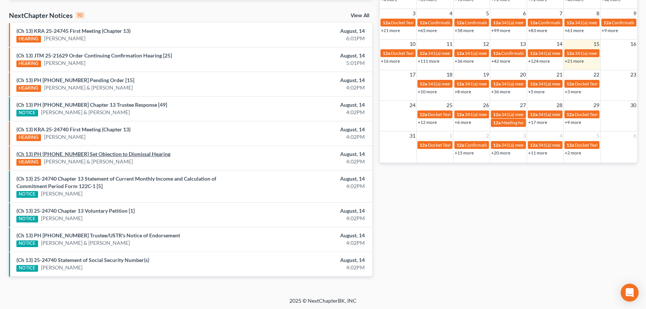
click at [106, 153] on link "(Ch 13) PH 25-22817 Set Objection to Dismissal Hearing" at bounding box center [93, 154] width 154 height 6
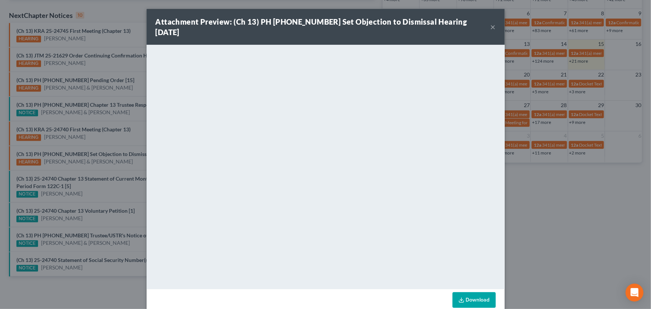
click at [104, 147] on div "Attachment Preview: (Ch 13) PH 25-22817 Set Objection to Dismissal Hearing 08/1…" at bounding box center [325, 154] width 651 height 309
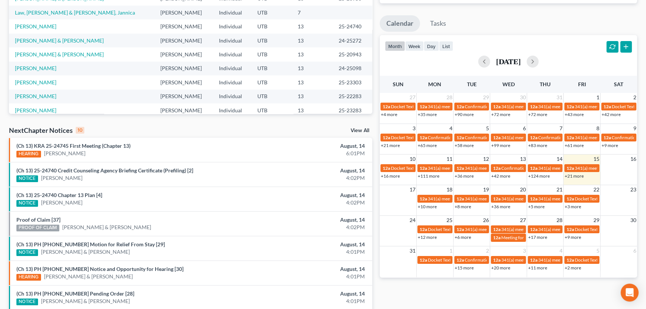
scroll to position [226, 0]
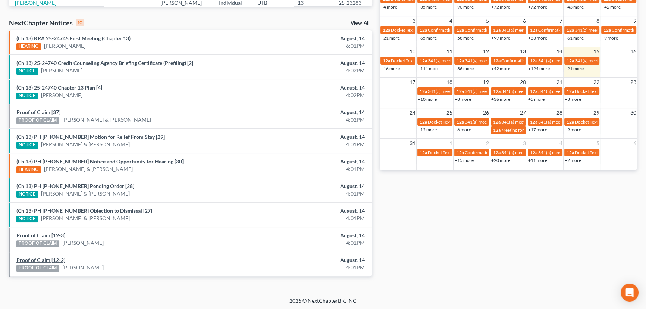
click at [42, 258] on link "Proof of Claim [12-2]" at bounding box center [40, 260] width 49 height 6
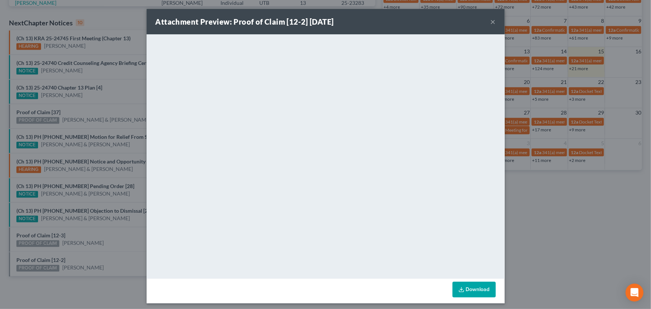
drag, startPoint x: 72, startPoint y: 256, endPoint x: 66, endPoint y: 241, distance: 15.9
click at [72, 256] on div "Attachment Preview: Proof of Claim [12-2] [DATE] × <object ng-attr-data='[URL][…" at bounding box center [325, 154] width 651 height 309
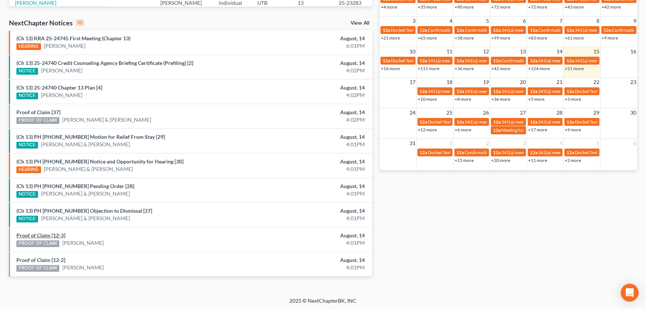
click at [52, 234] on link "Proof of Claim [12-3]" at bounding box center [40, 235] width 49 height 6
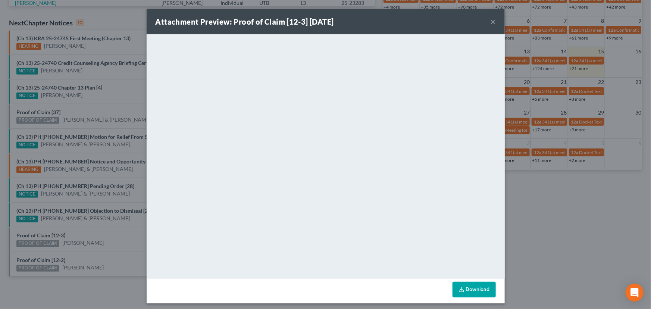
click at [85, 234] on div "Attachment Preview: Proof of Claim [12-3] [DATE] × <object ng-attr-data='[URL][…" at bounding box center [325, 154] width 651 height 309
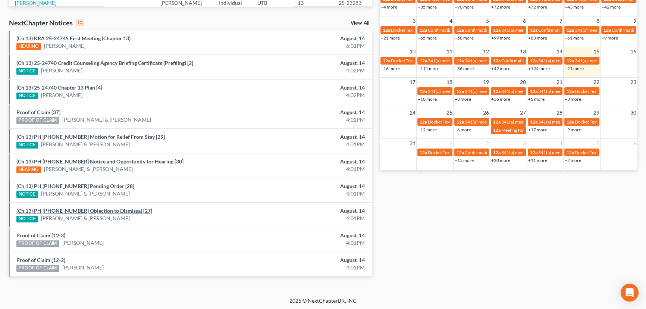
click at [84, 209] on link "(Ch 13) PH [PHONE_NUMBER] Objection to Dismissal [27]" at bounding box center [84, 210] width 136 height 6
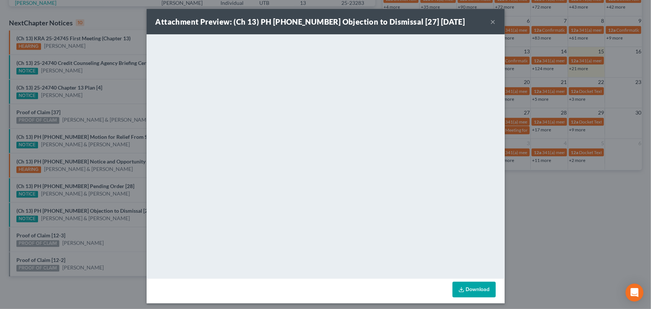
click at [105, 224] on div "Attachment Preview: (Ch 13) PH [PHONE_NUMBER] Objection to Dismissal [27] [DATE…" at bounding box center [325, 154] width 651 height 309
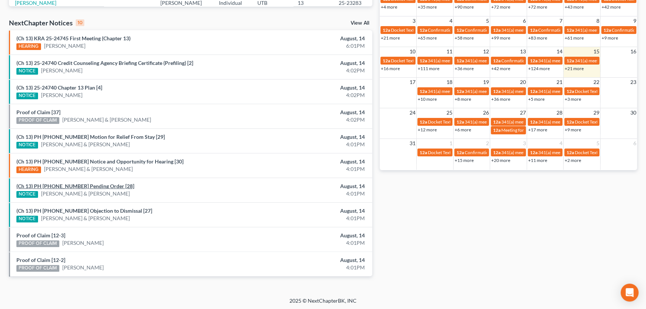
click at [86, 186] on link "(Ch 13) PH 25-22817 Pending Order [28]" at bounding box center [75, 186] width 118 height 6
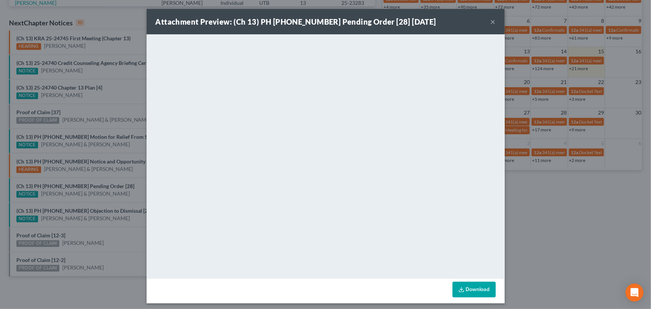
click at [129, 188] on div "Attachment Preview: (Ch 13) PH 25-22817 Pending Order [28] 08/14/2025 × <object…" at bounding box center [325, 154] width 651 height 309
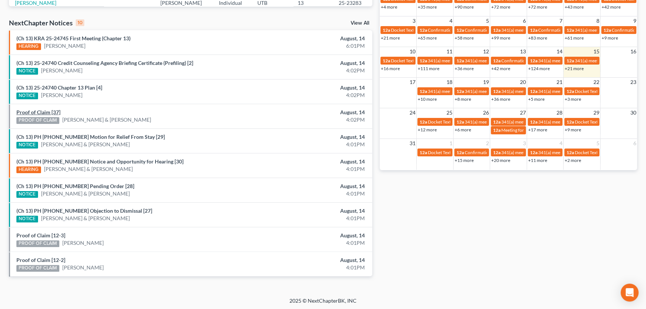
click at [28, 111] on link "Proof of Claim [37]" at bounding box center [38, 112] width 44 height 6
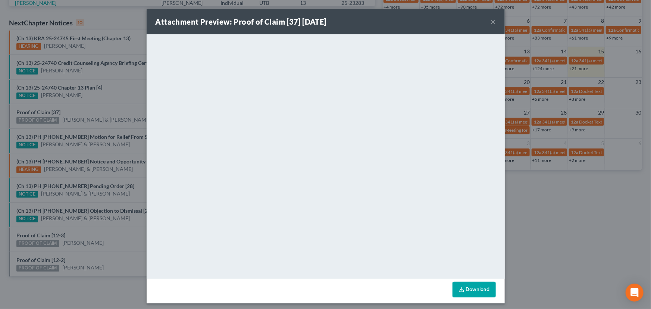
click at [82, 111] on div "Attachment Preview: Proof of Claim [37] 08/14/2025 × <object ng-attr-data='http…" at bounding box center [325, 154] width 651 height 309
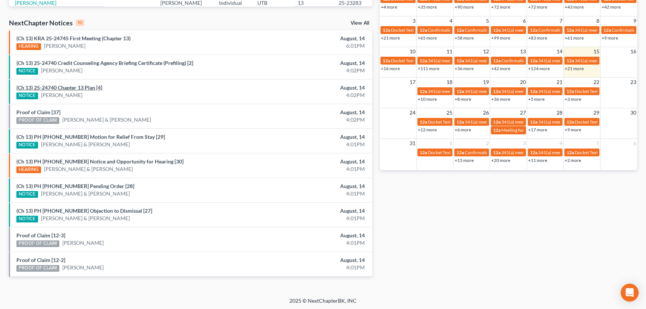
click at [85, 86] on link "(Ch 13) 25-24740 Chapter 13 Plan [4]" at bounding box center [59, 87] width 86 height 6
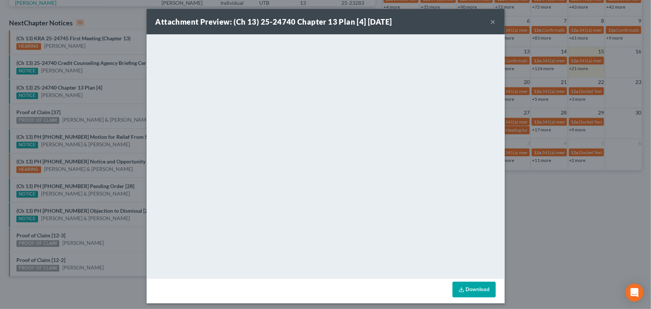
click at [122, 96] on div "Attachment Preview: (Ch 13) 25-24740 Chapter 13 Plan [4] 08/14/2025 × <object n…" at bounding box center [325, 154] width 651 height 309
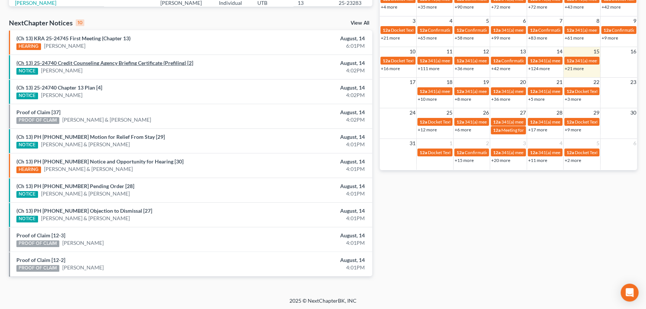
click at [87, 63] on link "(Ch 13) 25-24740 Credit Counseling Agency Briefing Certificate (Prefiling) [2]" at bounding box center [104, 63] width 177 height 6
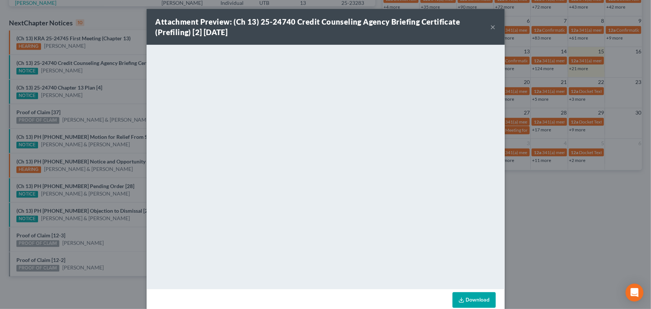
click at [109, 76] on div "Attachment Preview: (Ch 13) 25-24740 Credit Counseling Agency Briefing Certific…" at bounding box center [325, 154] width 651 height 309
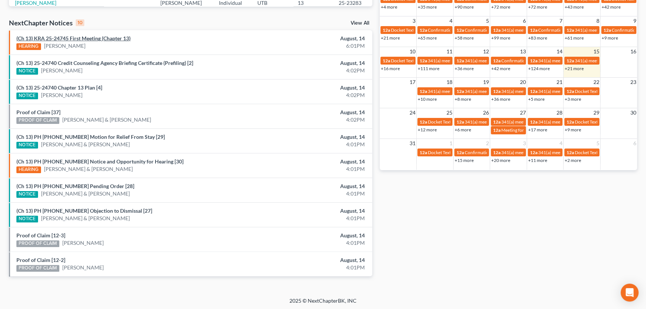
click at [89, 38] on link "(Ch 13) KRA 25-24745 First Meeting (Chapter 13)" at bounding box center [73, 38] width 114 height 6
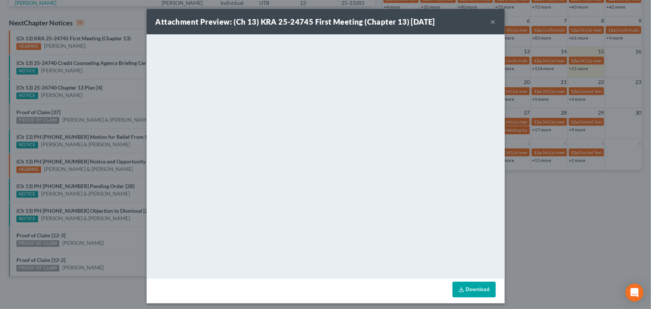
click at [109, 92] on div "Attachment Preview: (Ch 13) KRA 25-24745 First Meeting (Chapter 13) 08/14/2025 …" at bounding box center [325, 154] width 651 height 309
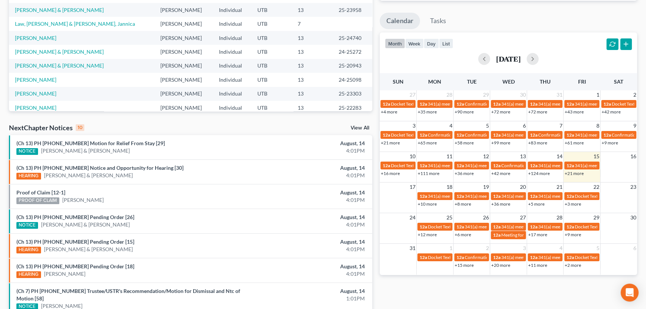
scroll to position [226, 0]
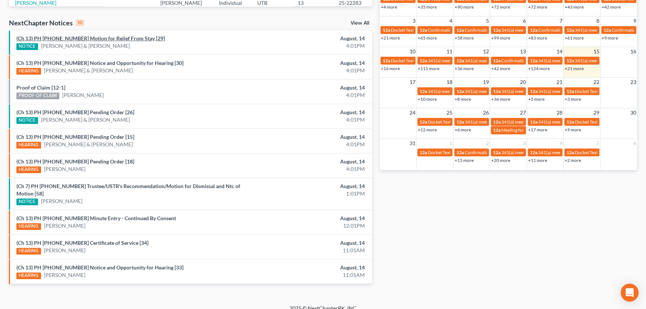
click at [100, 38] on link "(Ch 13) PH 25-22817 Motion for Relief From Stay [29]" at bounding box center [90, 38] width 149 height 6
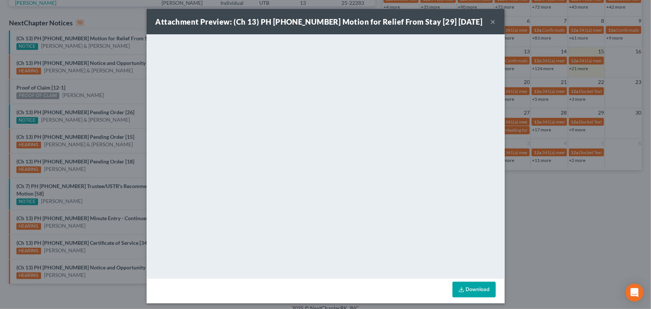
click at [36, 86] on div "Attachment Preview: (Ch 13) PH 25-22817 Motion for Relief From Stay [29] 08/14/…" at bounding box center [325, 154] width 651 height 309
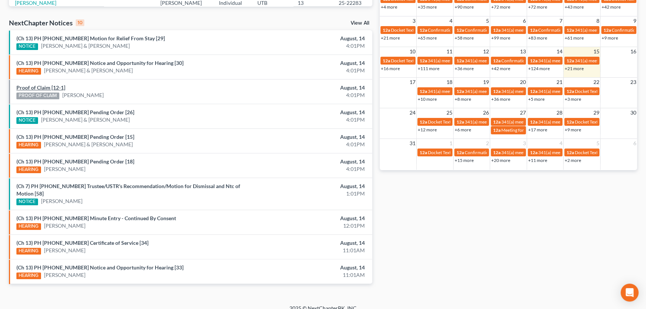
click at [36, 86] on link "Proof of Claim [12-1]" at bounding box center [40, 87] width 49 height 6
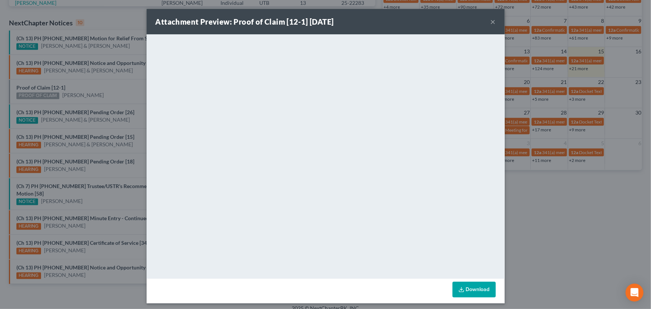
click at [87, 89] on div "Attachment Preview: Proof of Claim [12-1] 08/14/2025 × <object ng-attr-data='ht…" at bounding box center [325, 154] width 651 height 309
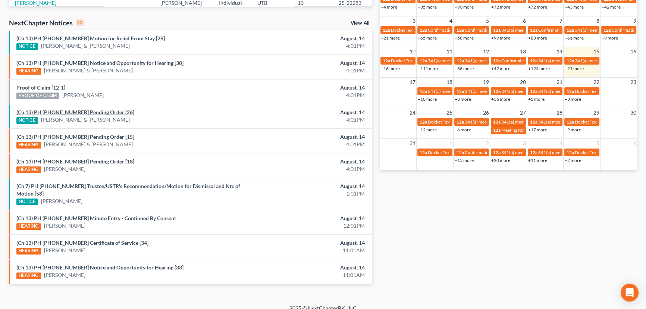
click at [85, 111] on link "(Ch 13) PH 25-22817 Pending Order [26]" at bounding box center [75, 112] width 118 height 6
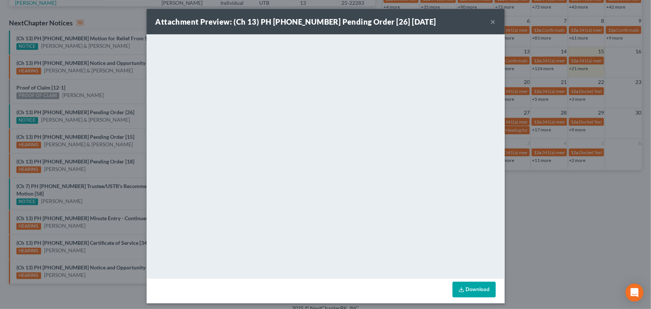
click at [118, 105] on div "Attachment Preview: (Ch 13) PH 25-22817 Pending Order [26] 08/14/2025 × <object…" at bounding box center [325, 154] width 651 height 309
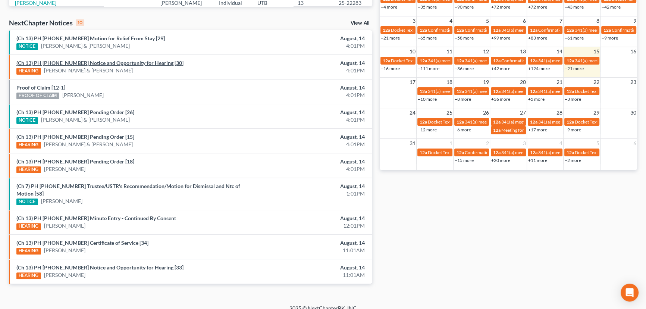
click at [109, 64] on link "(Ch 13) PH 25-22817 Notice and Opportunity for Hearing [30]" at bounding box center [99, 63] width 167 height 6
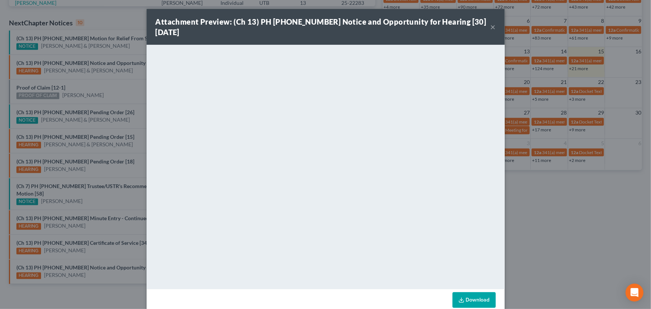
click at [491, 28] on button "×" at bounding box center [493, 26] width 5 height 9
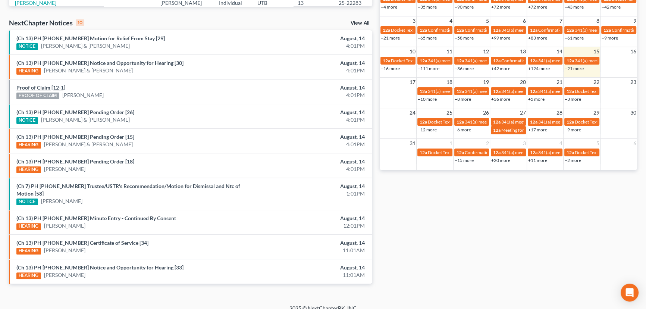
click at [39, 86] on link "Proof of Claim [12-1]" at bounding box center [40, 87] width 49 height 6
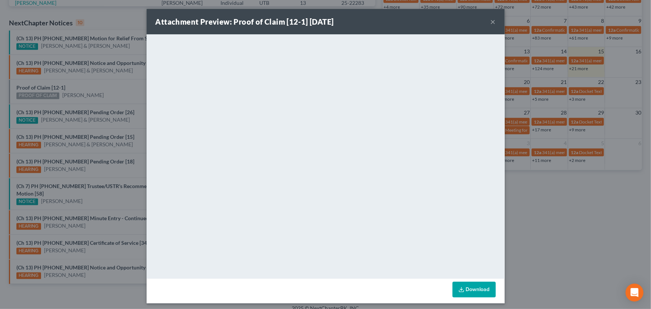
click at [81, 86] on div "Attachment Preview: Proof of Claim [12-1] 08/14/2025 × <object ng-attr-data='ht…" at bounding box center [325, 154] width 651 height 309
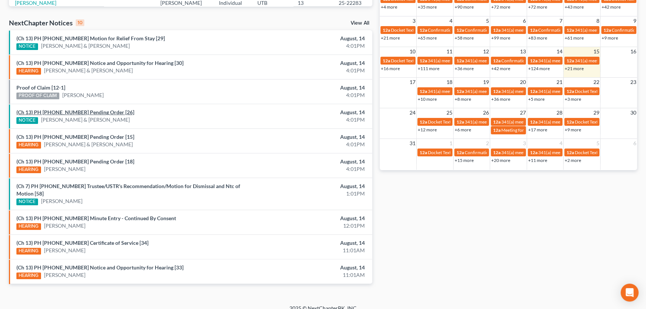
click at [92, 111] on link "(Ch 13) PH 25-22817 Pending Order [26]" at bounding box center [75, 112] width 118 height 6
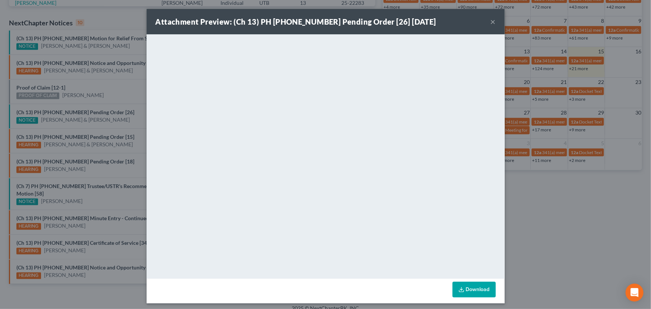
click at [94, 87] on div "Attachment Preview: (Ch 13) PH 25-22817 Pending Order [26] 08/14/2025 × <object…" at bounding box center [325, 154] width 651 height 309
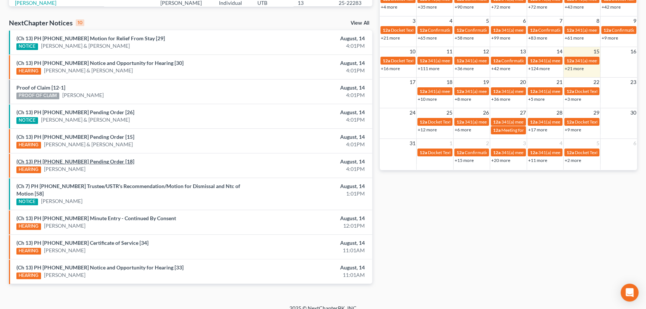
click at [80, 160] on link "(Ch 13) PH 25-23371 Pending Order [18]" at bounding box center [75, 161] width 118 height 6
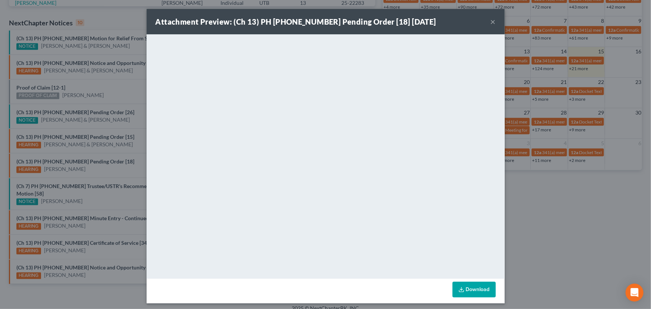
click at [123, 163] on div "Attachment Preview: (Ch 13) PH 25-23371 Pending Order [18] 08/14/2025 × <object…" at bounding box center [325, 154] width 651 height 309
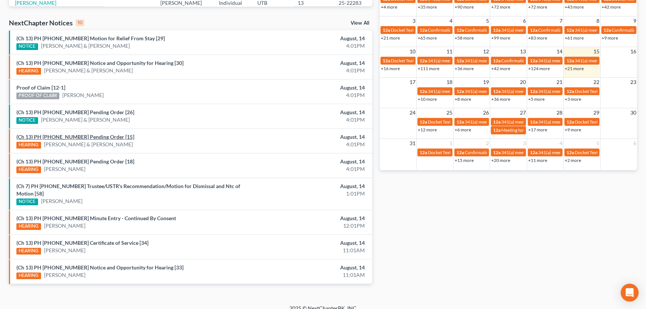
click at [82, 135] on link "(Ch 13) PH 25-23185 Pending Order [15]" at bounding box center [75, 137] width 118 height 6
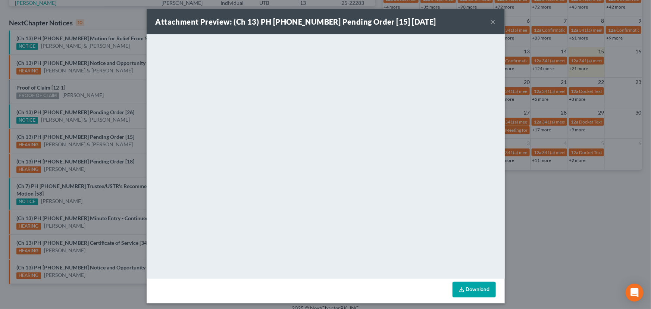
click at [135, 140] on div "Attachment Preview: (Ch 13) PH 25-23185 Pending Order [15] 08/14/2025 × <object…" at bounding box center [325, 154] width 651 height 309
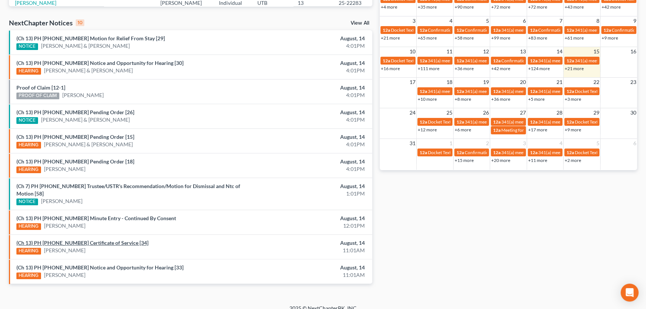
click at [85, 240] on link "(Ch 13) PH 24-21499 Certificate of Service [34]" at bounding box center [82, 243] width 132 height 6
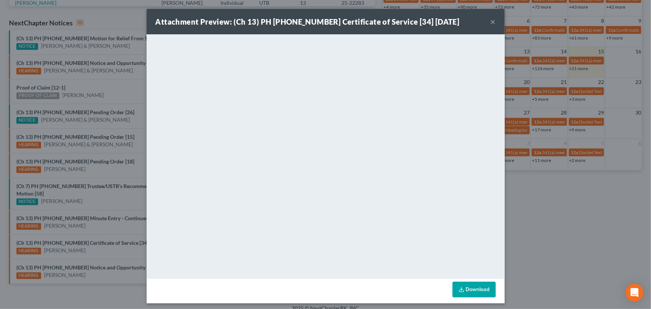
click at [117, 241] on div "Attachment Preview: (Ch 13) PH 24-21499 Certificate of Service [34] 08/14/2025 …" at bounding box center [325, 154] width 651 height 309
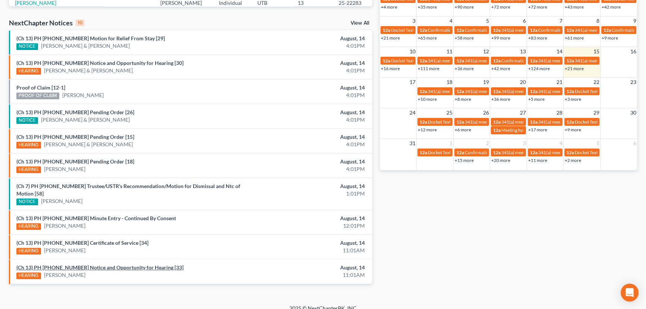
click at [112, 264] on link "(Ch 13) PH 24-21499 Notice and Opportunity for Hearing [33]" at bounding box center [99, 267] width 167 height 6
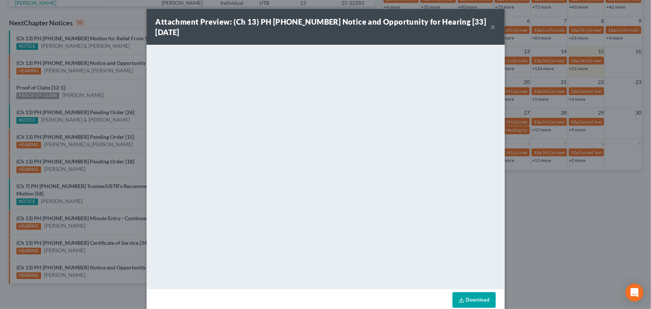
click at [89, 254] on div "Attachment Preview: (Ch 13) PH 24-21499 Notice and Opportunity for Hearing [33]…" at bounding box center [325, 154] width 651 height 309
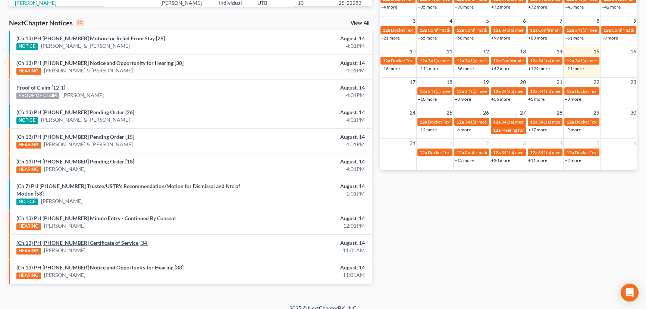
click at [92, 240] on link "(Ch 13) PH 24-21499 Certificate of Service [34]" at bounding box center [82, 243] width 132 height 6
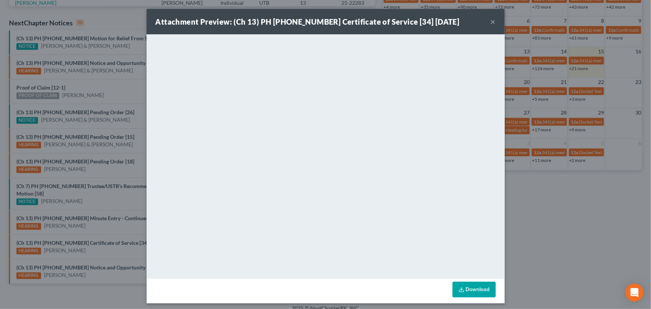
click at [100, 249] on div "Attachment Preview: (Ch 13) PH 24-21499 Certificate of Service [34] 08/14/2025 …" at bounding box center [325, 154] width 651 height 309
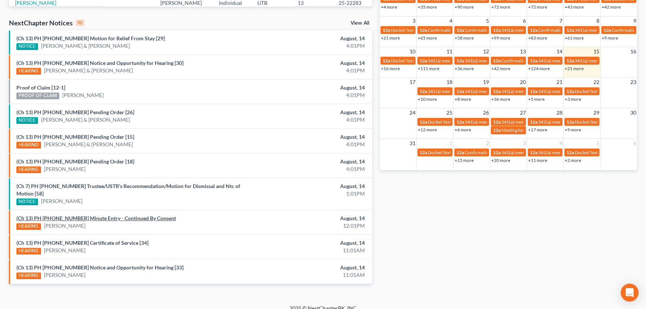
click at [112, 215] on link "(Ch 13) PH 25-22283 Minute Entry - Continued By Consent" at bounding box center [96, 218] width 160 height 6
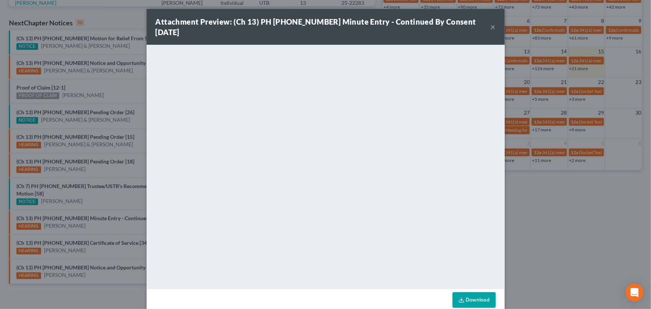
click at [112, 196] on div "Attachment Preview: (Ch 13) PH 25-22283 Minute Entry - Continued By Consent 08/…" at bounding box center [325, 154] width 651 height 309
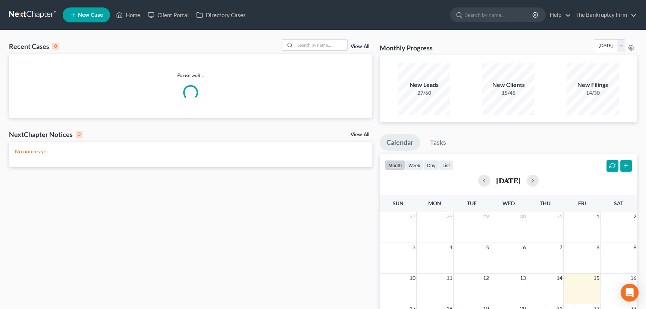
scroll to position [122, 0]
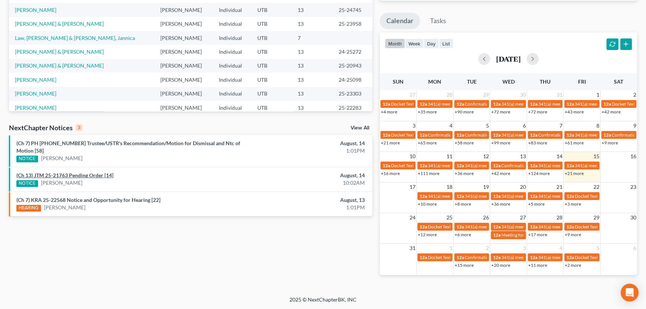
click at [80, 172] on link "(Ch 13) JTM 25-21763 Pending Order [14]" at bounding box center [64, 175] width 97 height 6
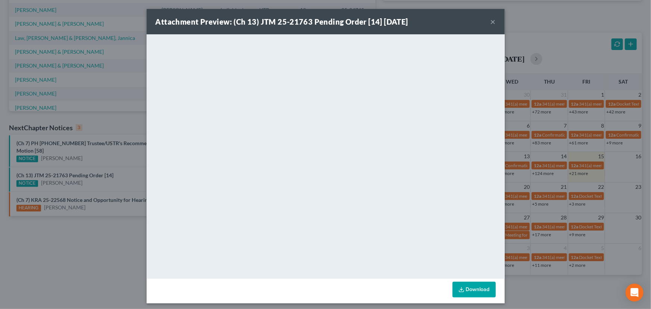
click at [491, 23] on button "×" at bounding box center [493, 21] width 5 height 9
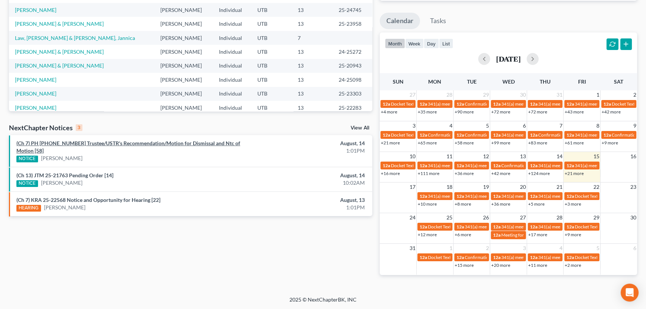
click at [113, 143] on link "(Ch 7) PH [PHONE_NUMBER] Trustee/USTR's Recommendation/Motion for Dismissal and…" at bounding box center [128, 147] width 224 height 14
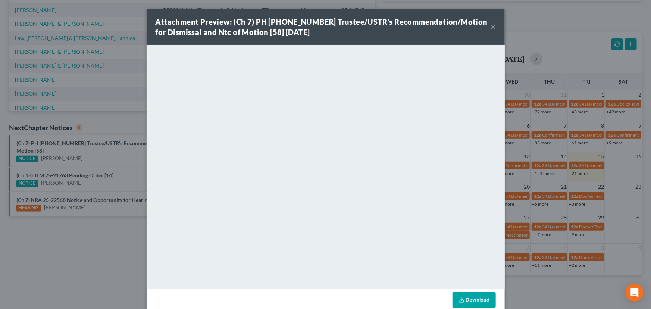
click at [56, 149] on div "Attachment Preview: (Ch 7) PH [PHONE_NUMBER] Trustee/USTR's Recommendation/Moti…" at bounding box center [325, 154] width 651 height 309
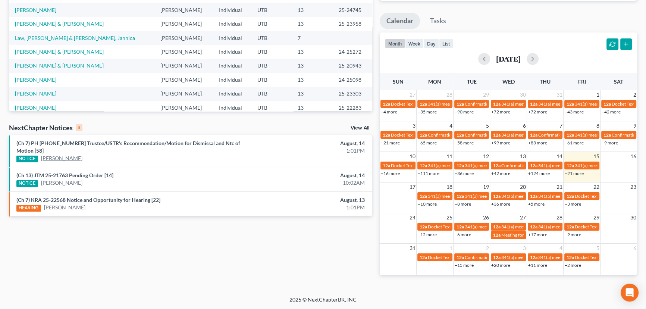
click at [56, 154] on link "[PERSON_NAME]" at bounding box center [61, 157] width 41 height 7
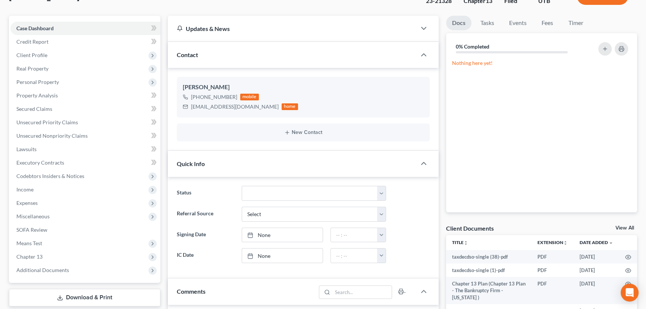
scroll to position [51, 0]
click at [243, 96] on img at bounding box center [242, 97] width 6 height 6
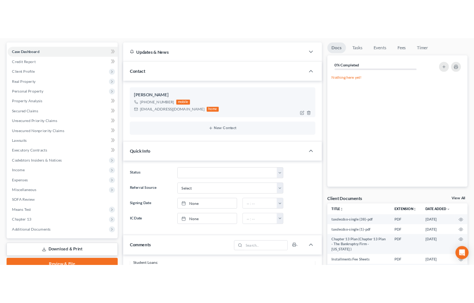
scroll to position [22, 0]
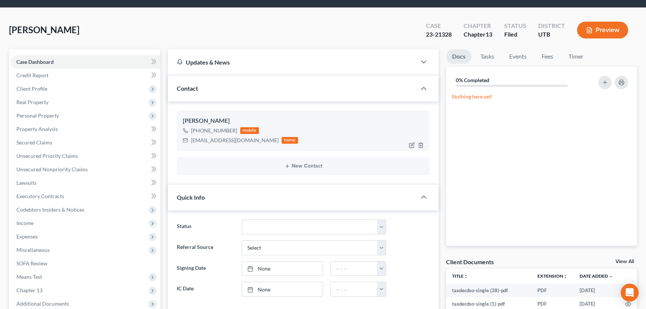
click at [240, 129] on img at bounding box center [242, 130] width 6 height 6
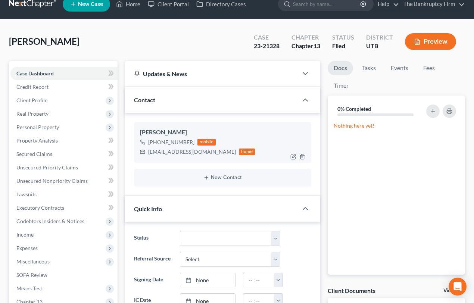
scroll to position [0, 0]
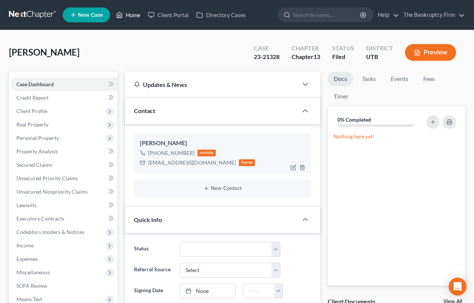
click at [131, 16] on link "Home" at bounding box center [128, 14] width 32 height 13
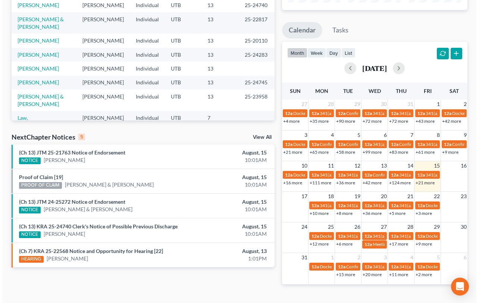
scroll to position [128, 0]
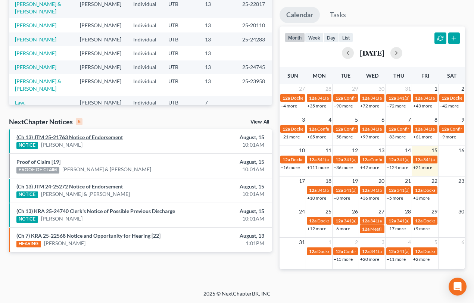
click at [80, 138] on link "(Ch 13) JTM 25-21763 Notice of Endorsement" at bounding box center [69, 137] width 106 height 6
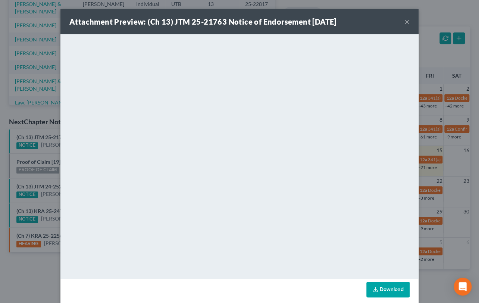
click at [47, 151] on div "Attachment Preview: (Ch 13) JTM 25-21763 Notice of Endorsement [DATE] × <object…" at bounding box center [239, 151] width 479 height 303
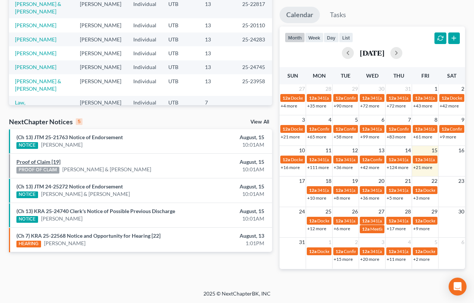
click at [42, 160] on link "Proof of Claim [19]" at bounding box center [38, 162] width 44 height 6
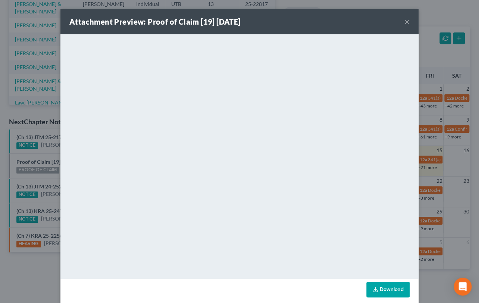
click at [42, 151] on div "Attachment Preview: Proof of Claim [19] [DATE] × <object ng-attr-data='[URL][DO…" at bounding box center [239, 151] width 479 height 303
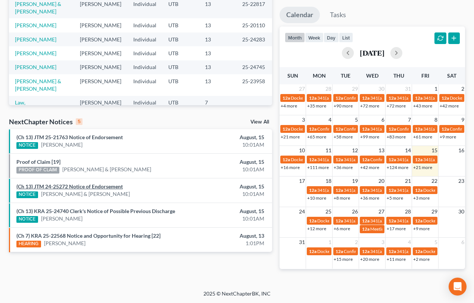
click at [49, 185] on link "(Ch 13) JTM 24-25272 Notice of Endorsement" at bounding box center [69, 186] width 106 height 6
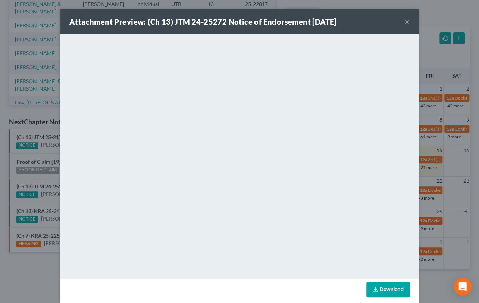
click at [44, 177] on div "Attachment Preview: (Ch 13) JTM 24-25272 Notice of Endorsement [DATE] × <object…" at bounding box center [239, 151] width 479 height 303
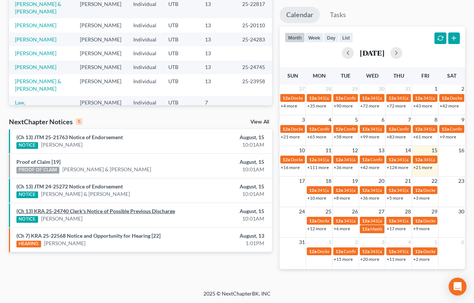
click at [80, 212] on link "(Ch 13) KRA 25-24740 Clerk's Notice of Possible Previous Discharge" at bounding box center [95, 211] width 159 height 6
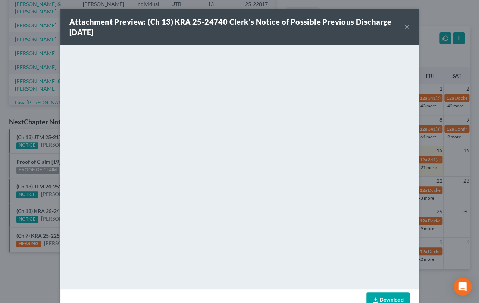
click at [48, 201] on div "Attachment Preview: (Ch 13) KRA 25-24740 Clerk's Notice of Possible Previous Di…" at bounding box center [239, 151] width 479 height 303
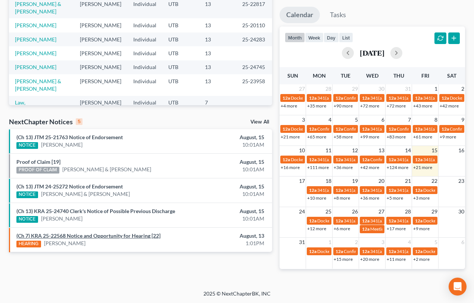
click at [97, 237] on link "(Ch 7) KRA 25-22568 Notice and Opportunity for Hearing [22]" at bounding box center [88, 235] width 144 height 6
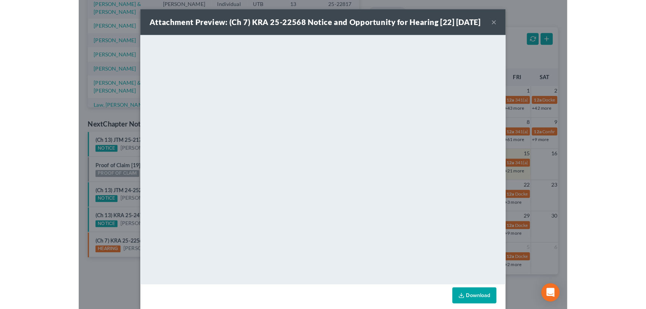
scroll to position [122, 0]
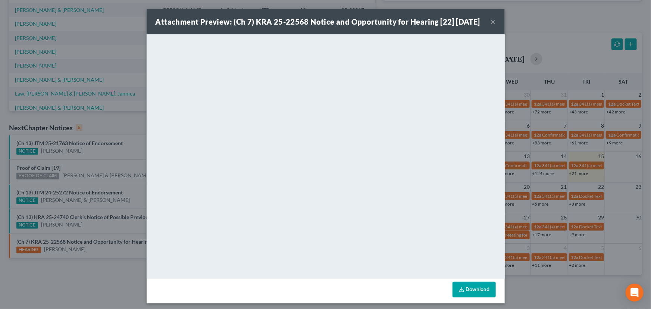
click at [491, 26] on button "×" at bounding box center [493, 21] width 5 height 9
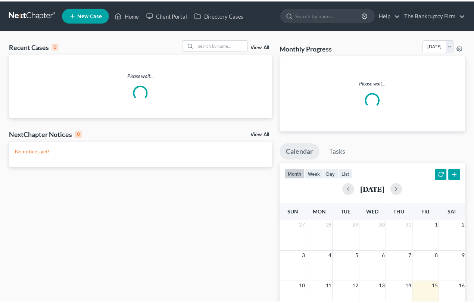
scroll to position [20, 0]
